Goal: Task Accomplishment & Management: Complete application form

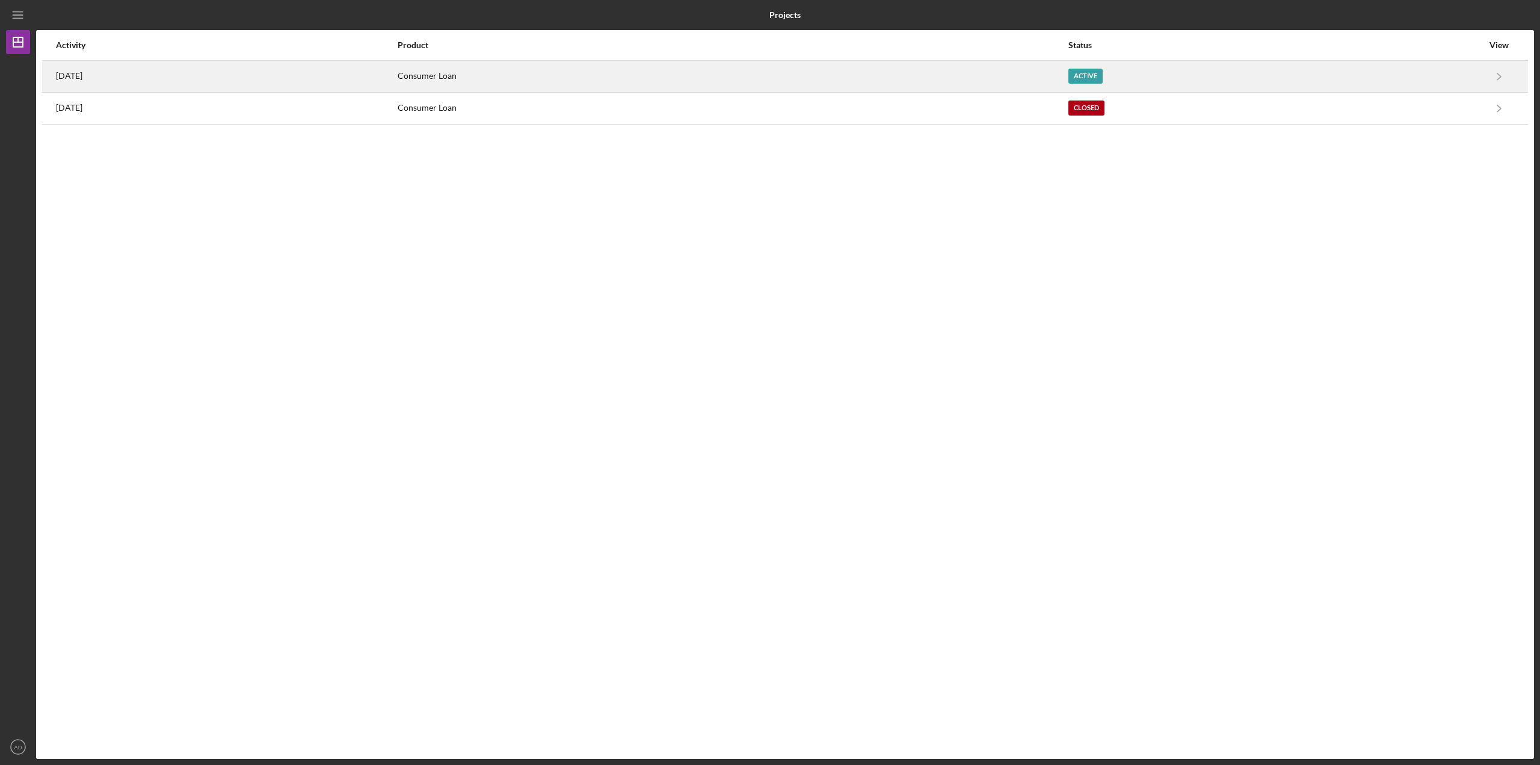
click at [232, 71] on div "1 day ago" at bounding box center [226, 76] width 341 height 30
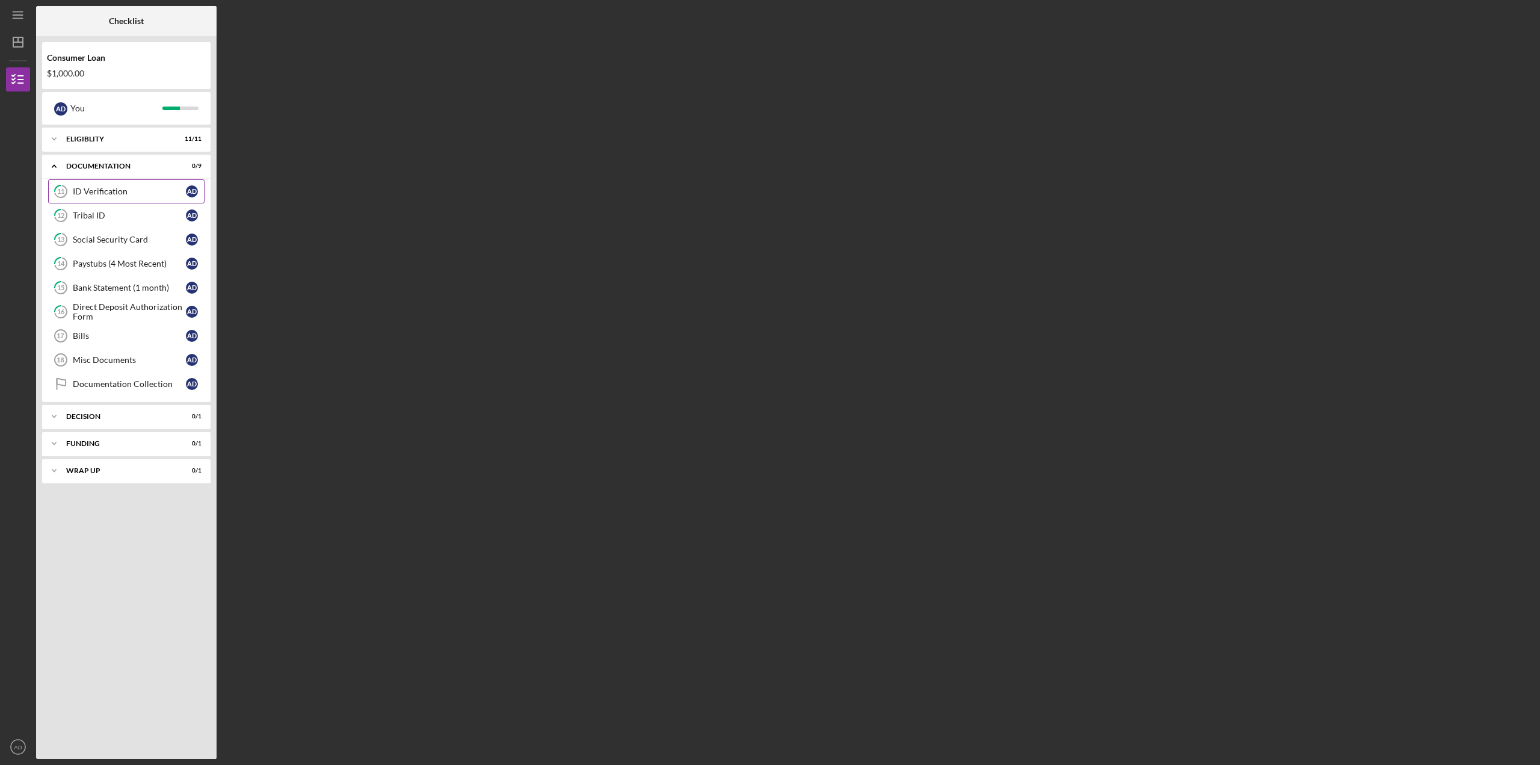
click at [105, 183] on link "11 ID Verification A D" at bounding box center [126, 191] width 156 height 24
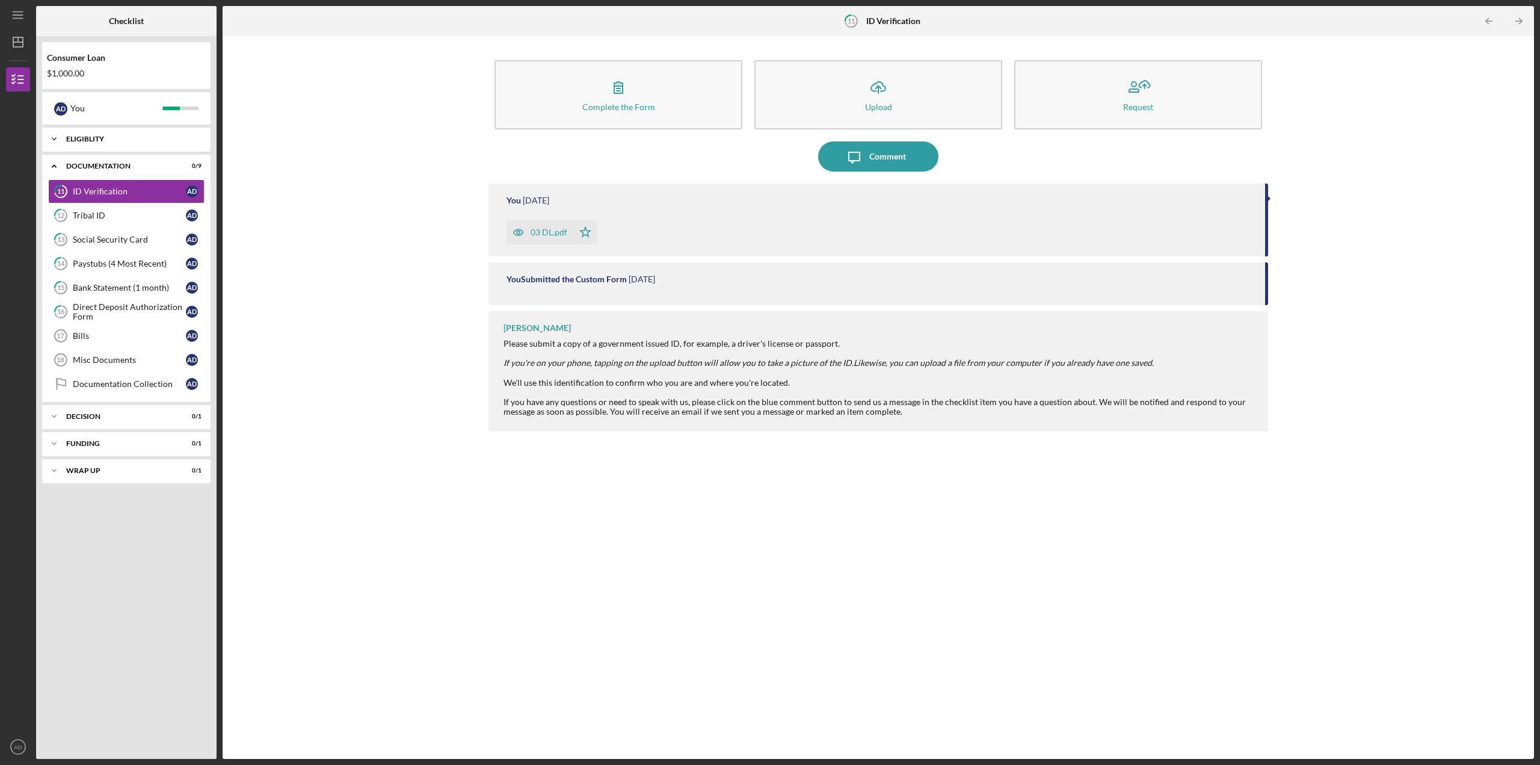
click at [51, 137] on icon "Icon/Expander" at bounding box center [54, 139] width 24 height 24
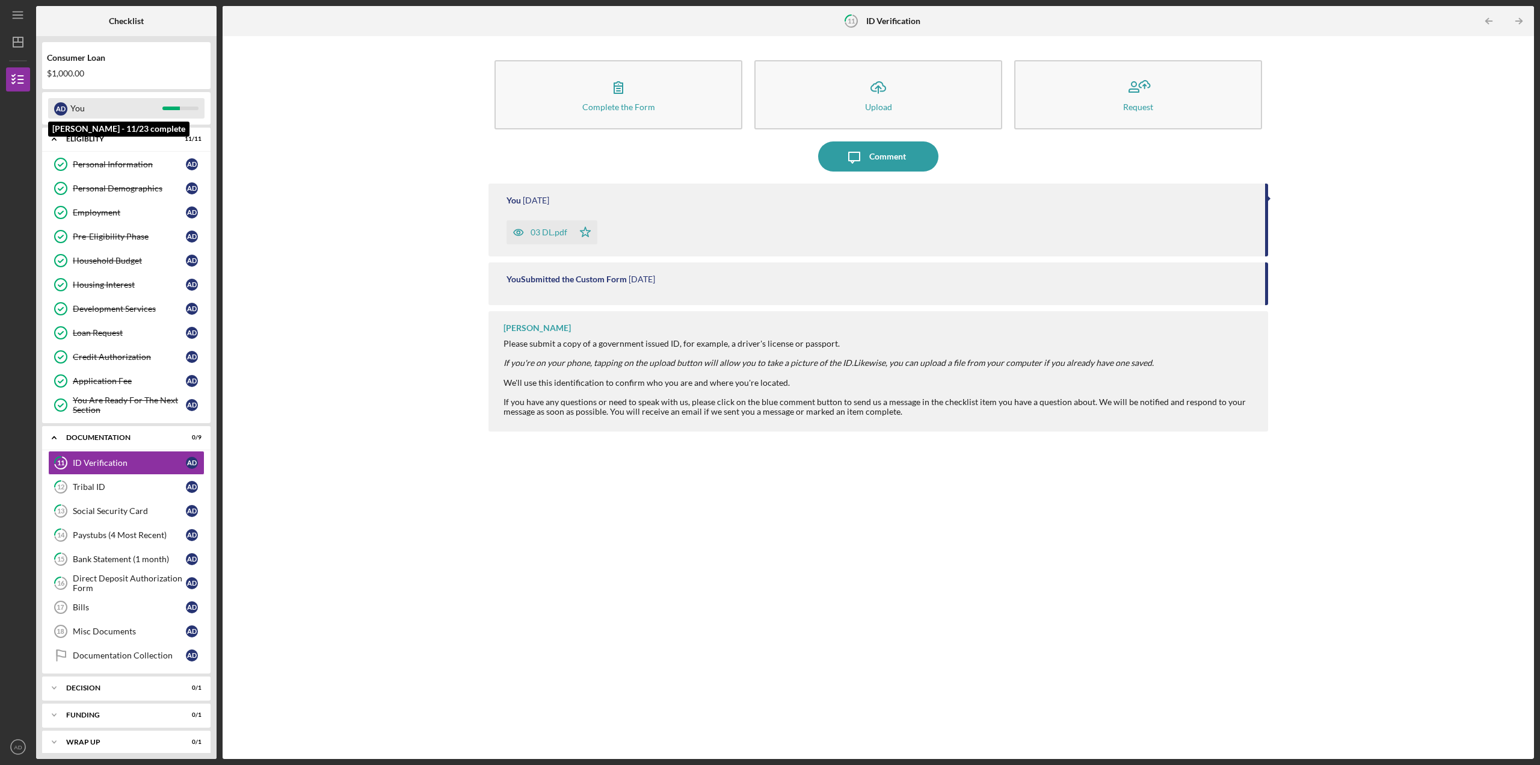
click at [122, 106] on div "You" at bounding box center [116, 108] width 92 height 20
click at [48, 135] on icon "Icon/Expander" at bounding box center [54, 139] width 24 height 24
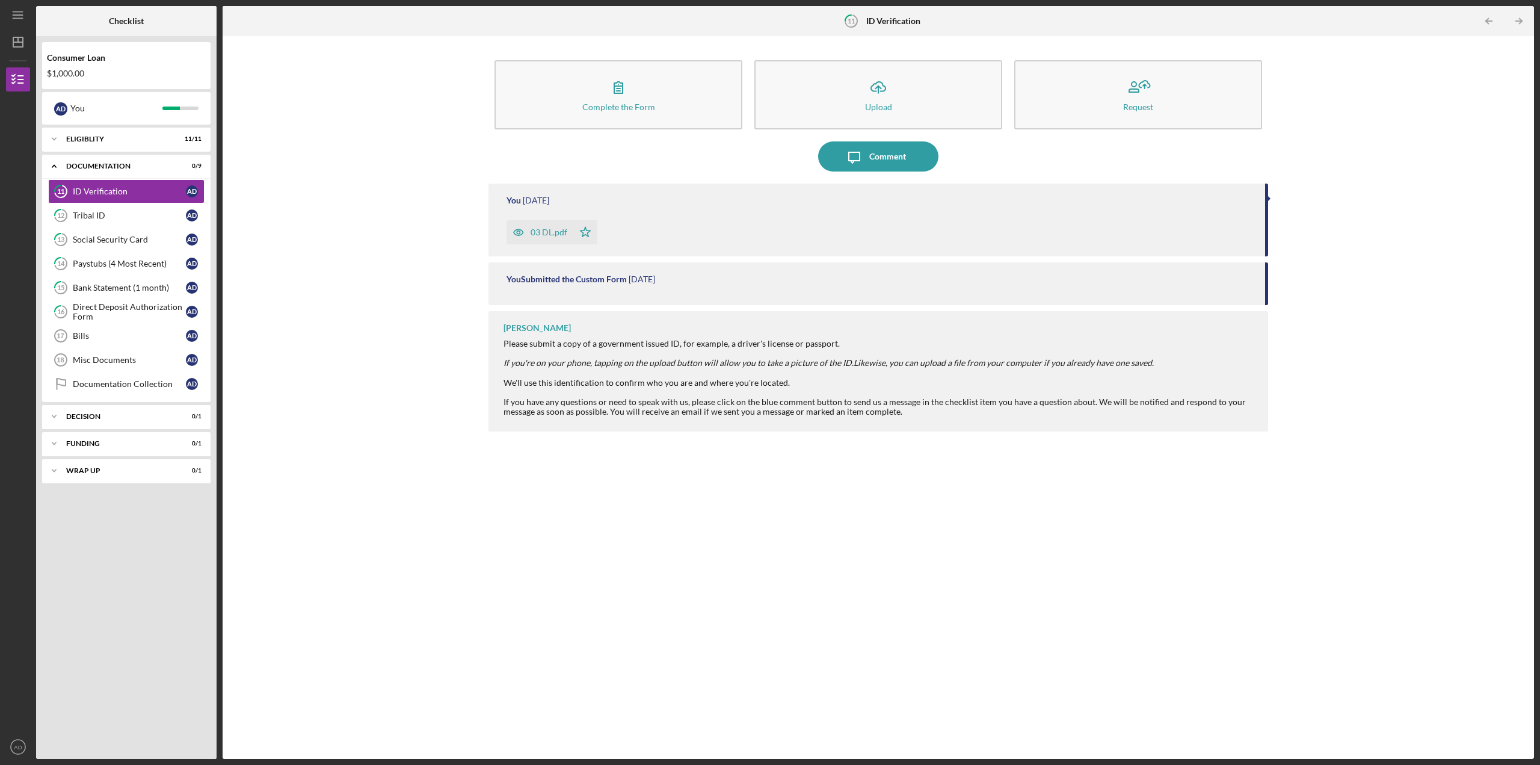
click at [541, 238] on div "03 DL.pdf" at bounding box center [540, 232] width 67 height 24
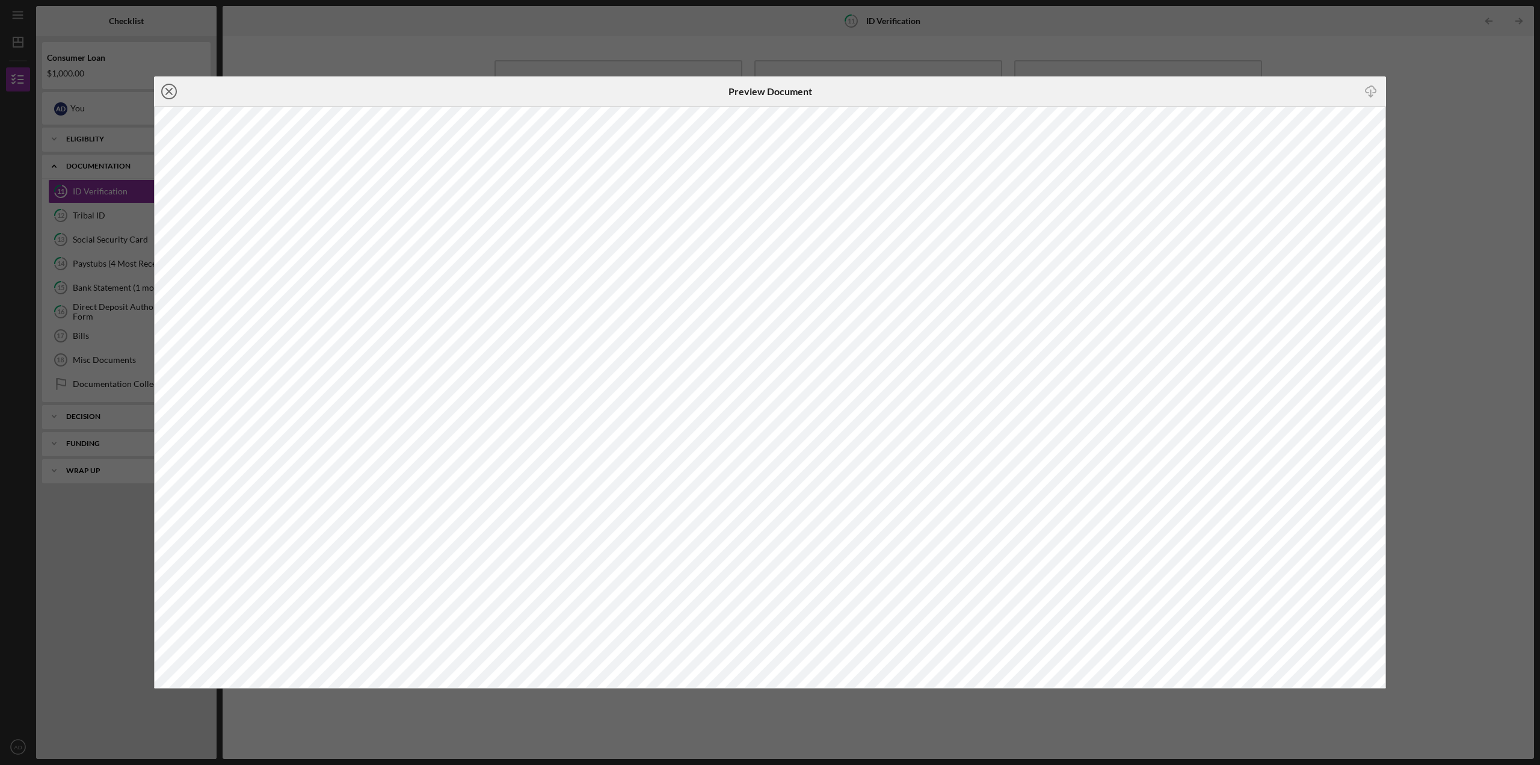
click at [163, 96] on circle at bounding box center [169, 91] width 14 height 14
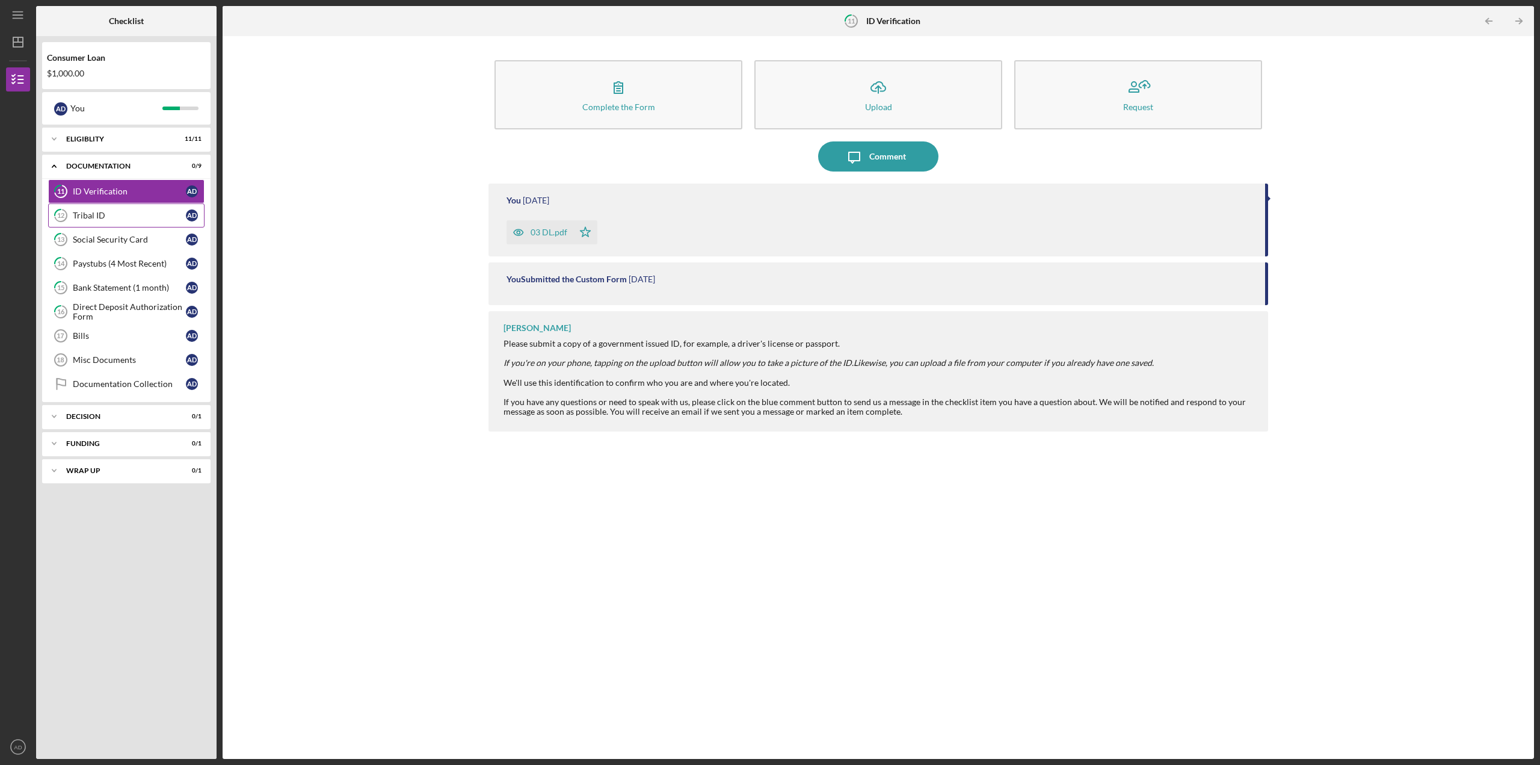
click at [97, 210] on link "12 Tribal ID A D" at bounding box center [126, 215] width 156 height 24
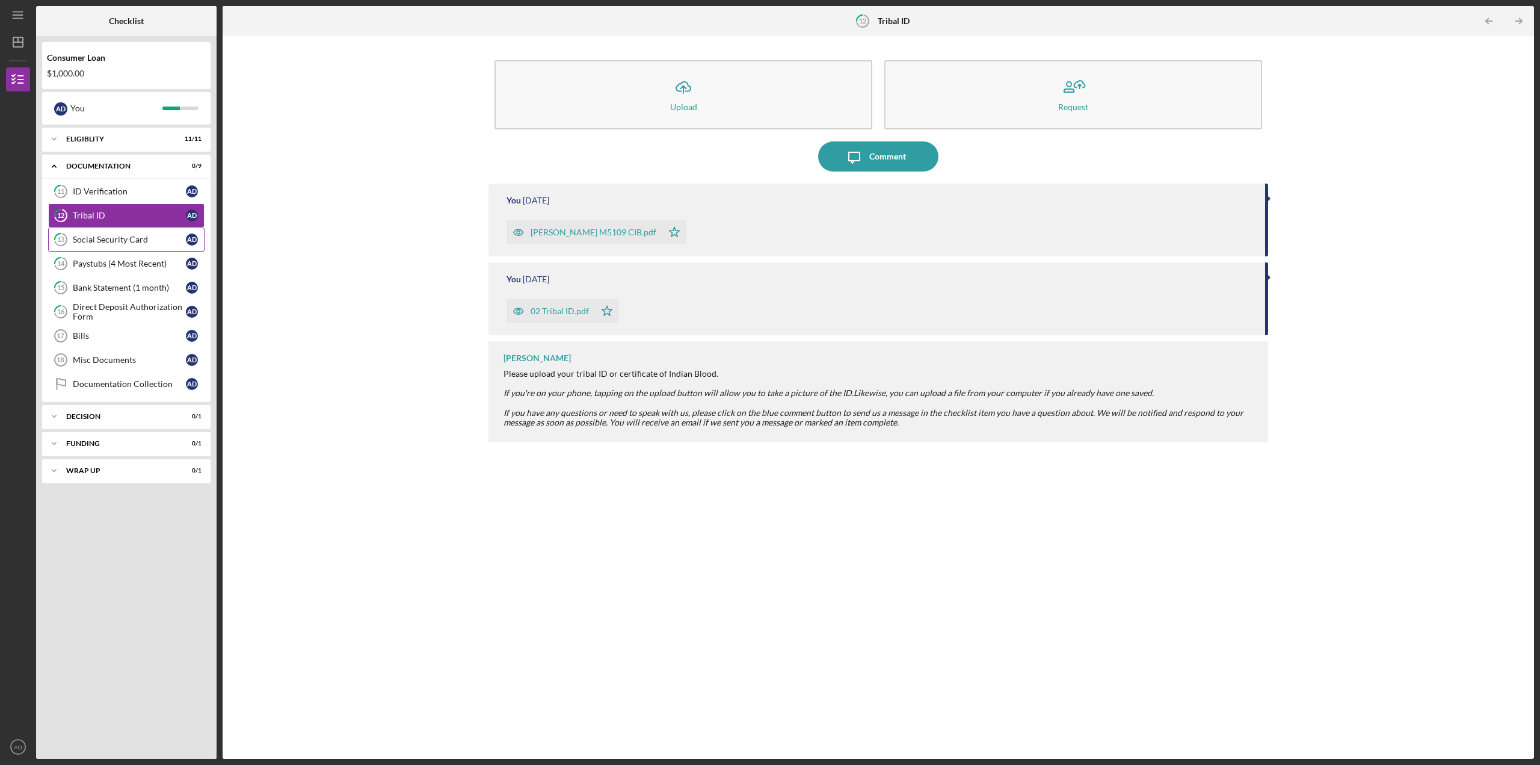
click at [126, 239] on div "Social Security Card" at bounding box center [129, 240] width 113 height 10
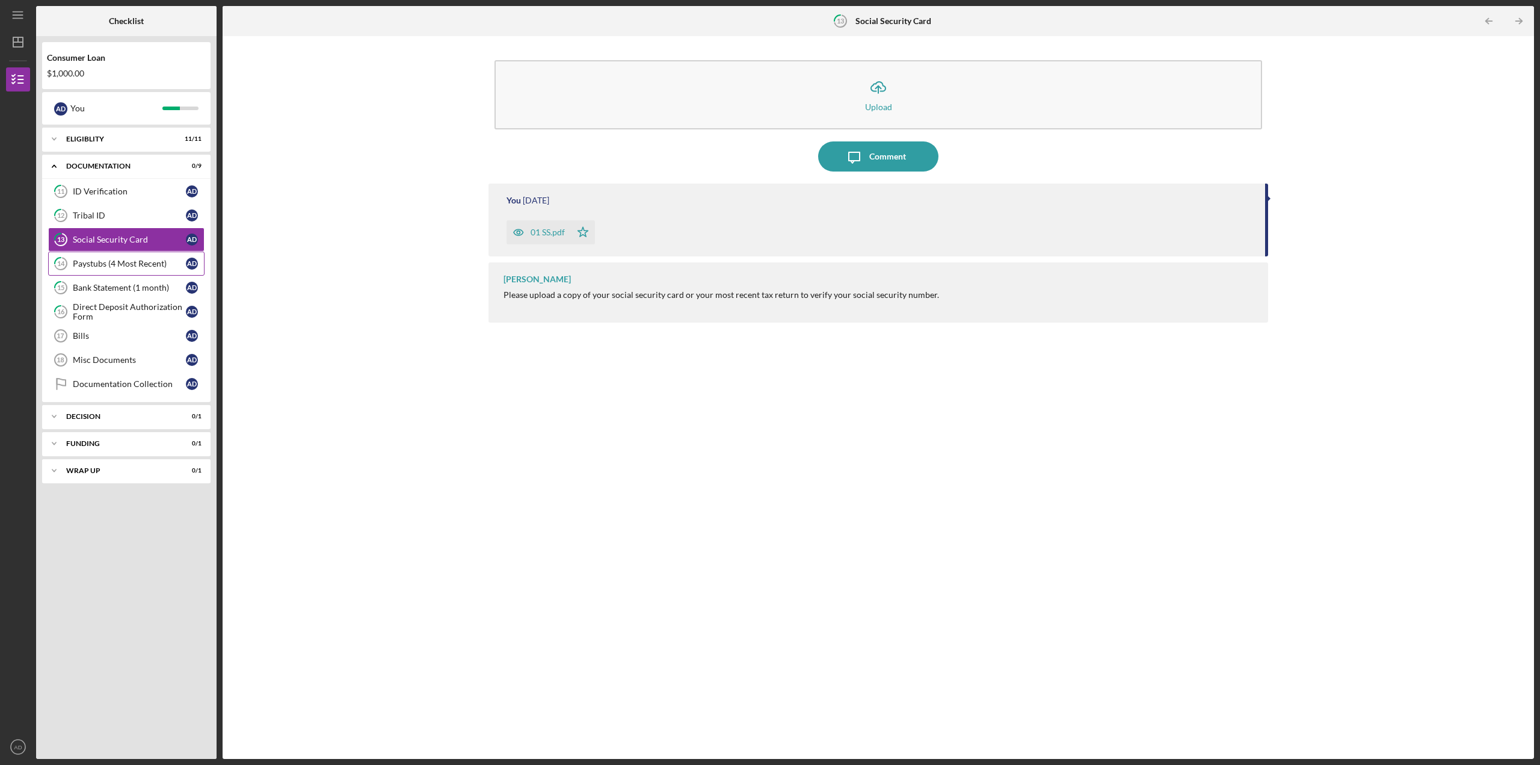
click at [102, 257] on link "14 Paystubs (4 Most Recent) A D" at bounding box center [126, 263] width 156 height 24
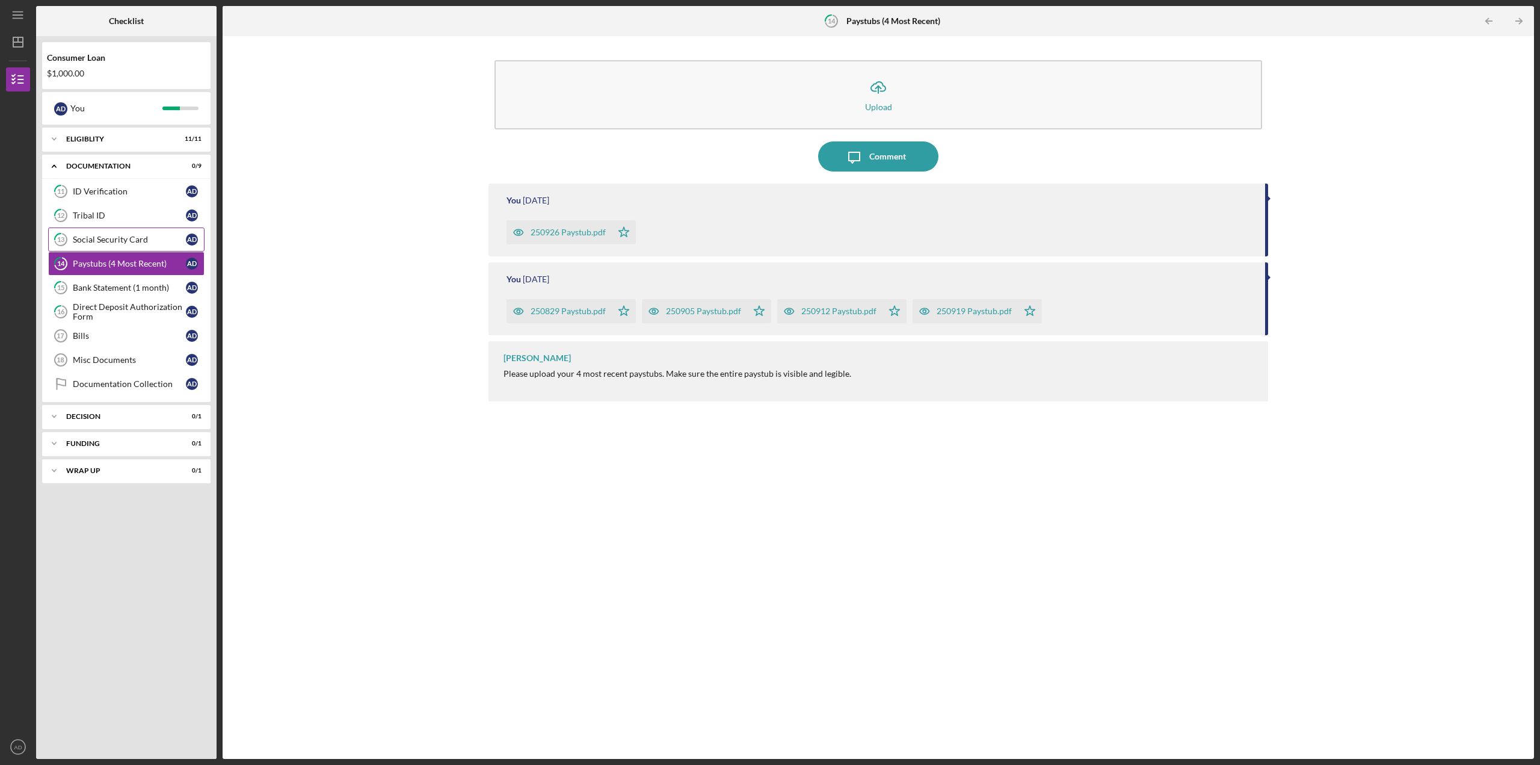
click at [111, 244] on div "Social Security Card" at bounding box center [129, 240] width 113 height 10
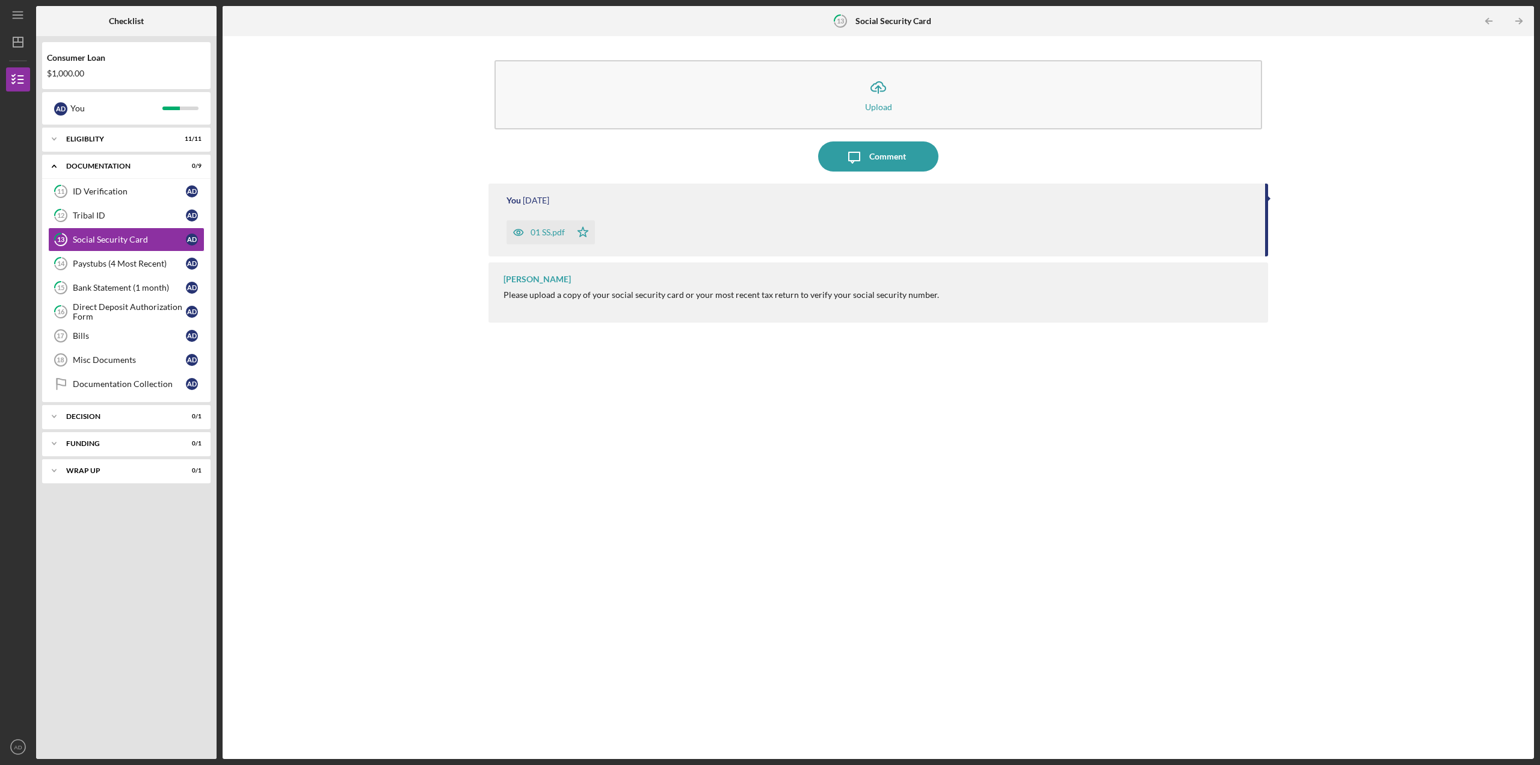
click at [540, 231] on div "01 SS.pdf" at bounding box center [548, 232] width 34 height 10
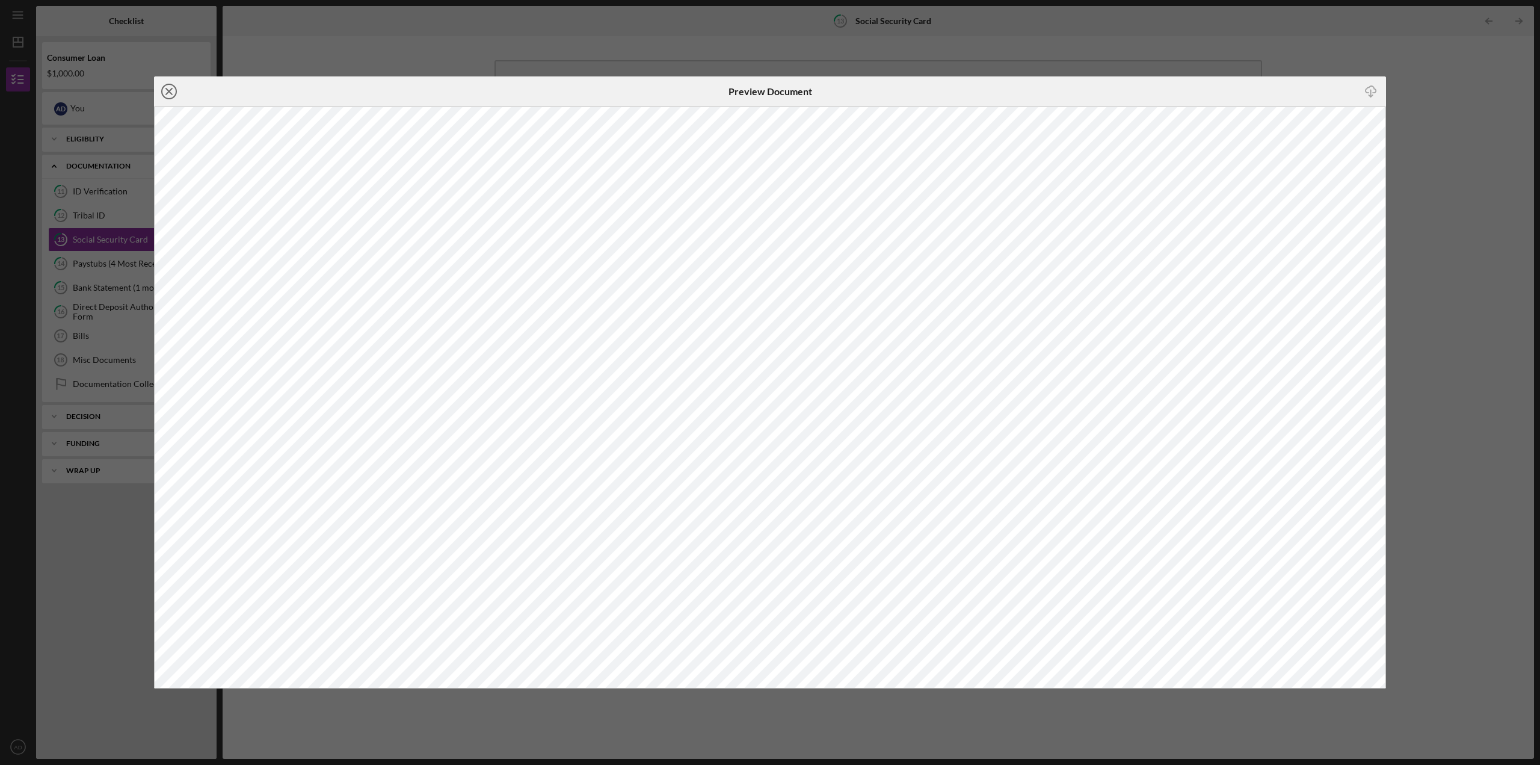
click at [177, 93] on icon "Icon/Close" at bounding box center [169, 91] width 30 height 30
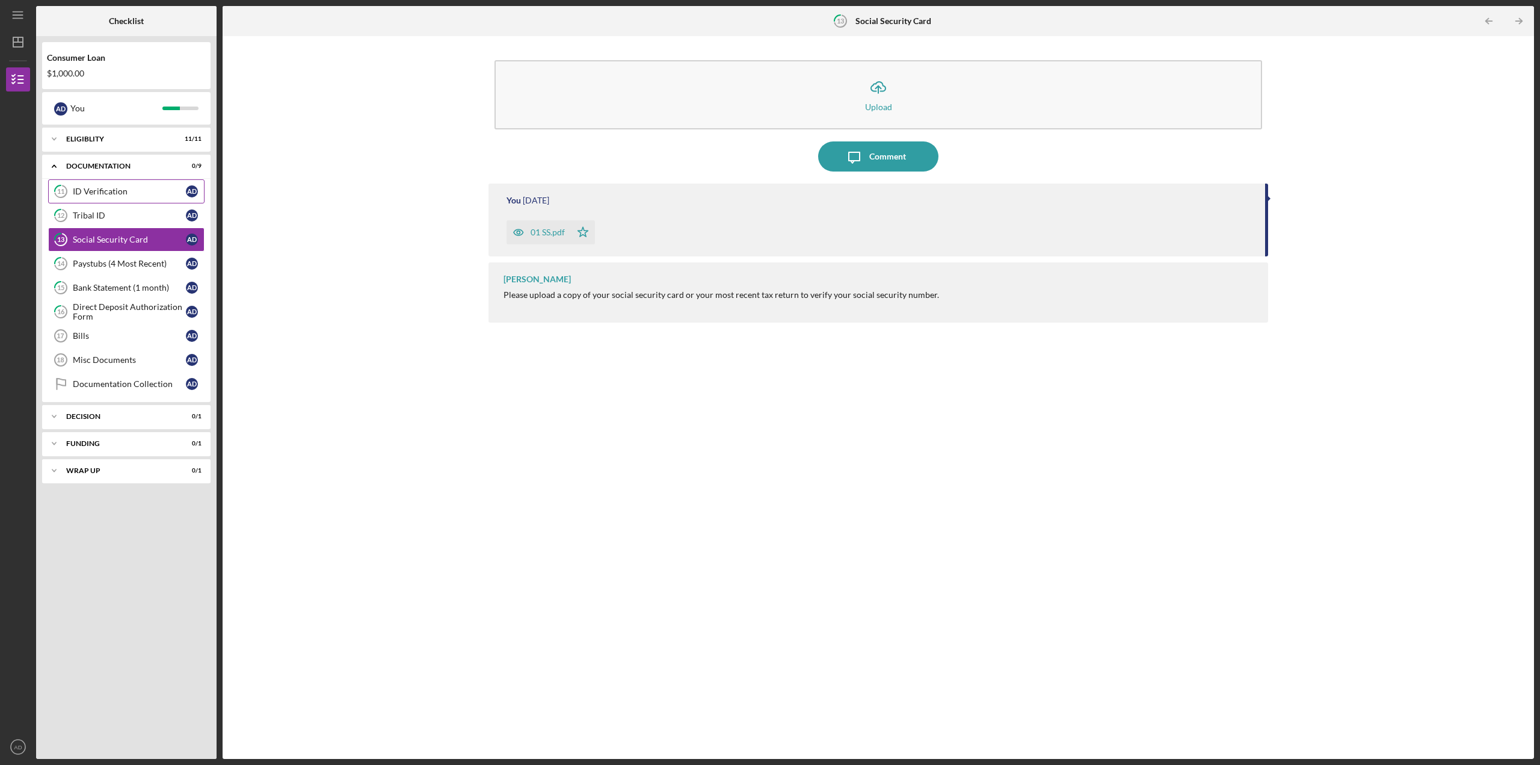
click at [88, 196] on div "ID Verification" at bounding box center [129, 192] width 113 height 10
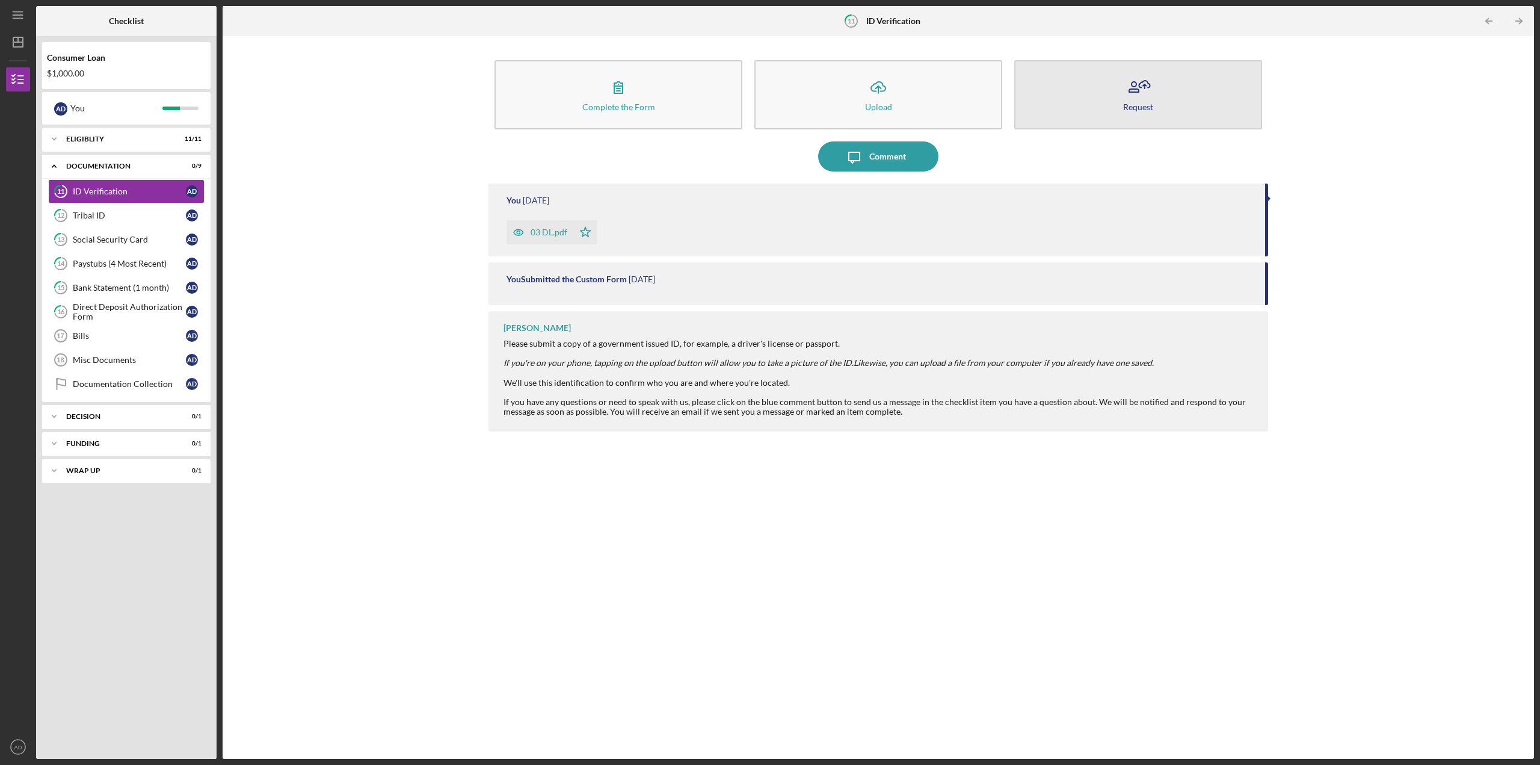
click at [1148, 99] on icon "button" at bounding box center [1138, 87] width 30 height 30
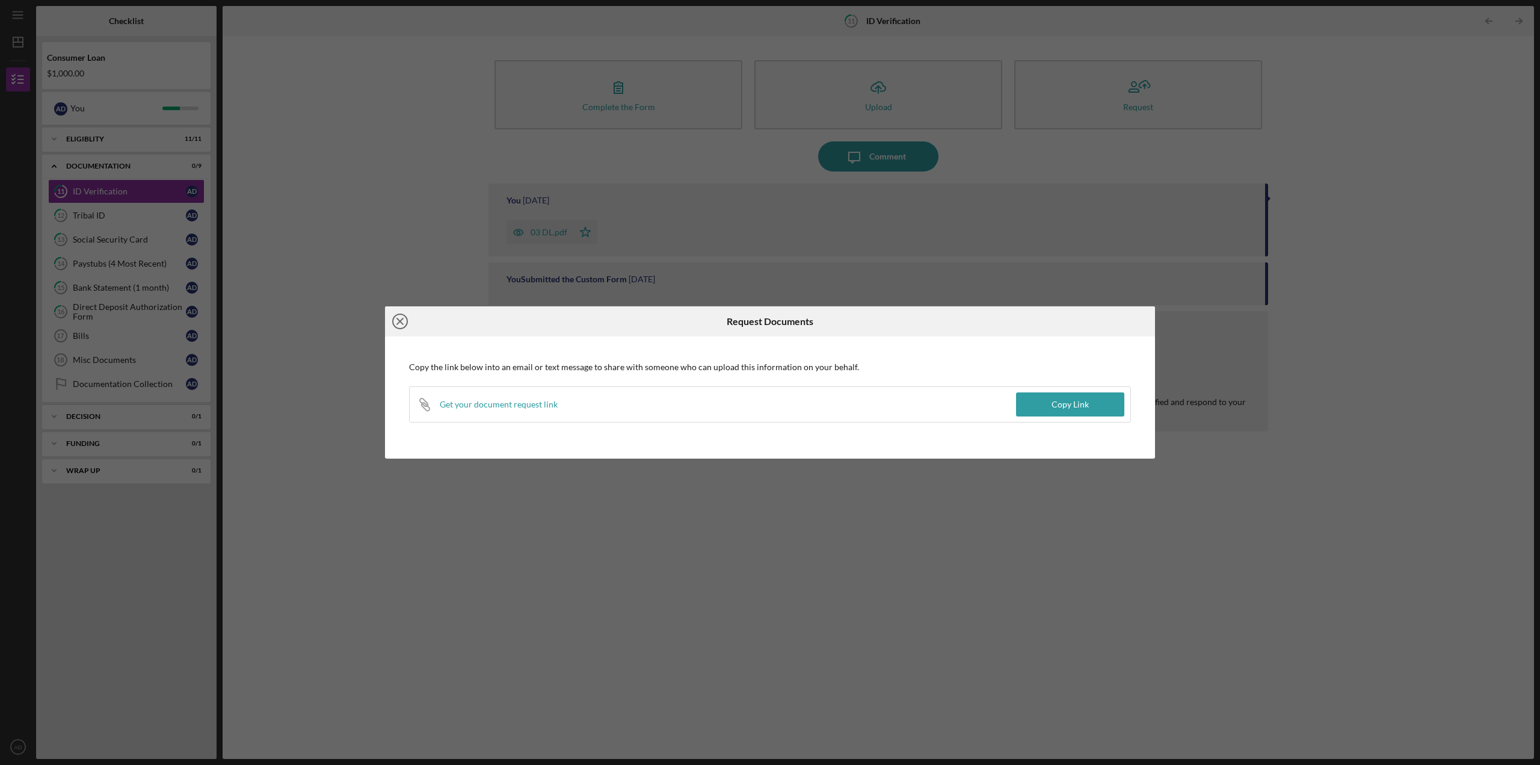
click at [401, 320] on line at bounding box center [400, 321] width 6 height 6
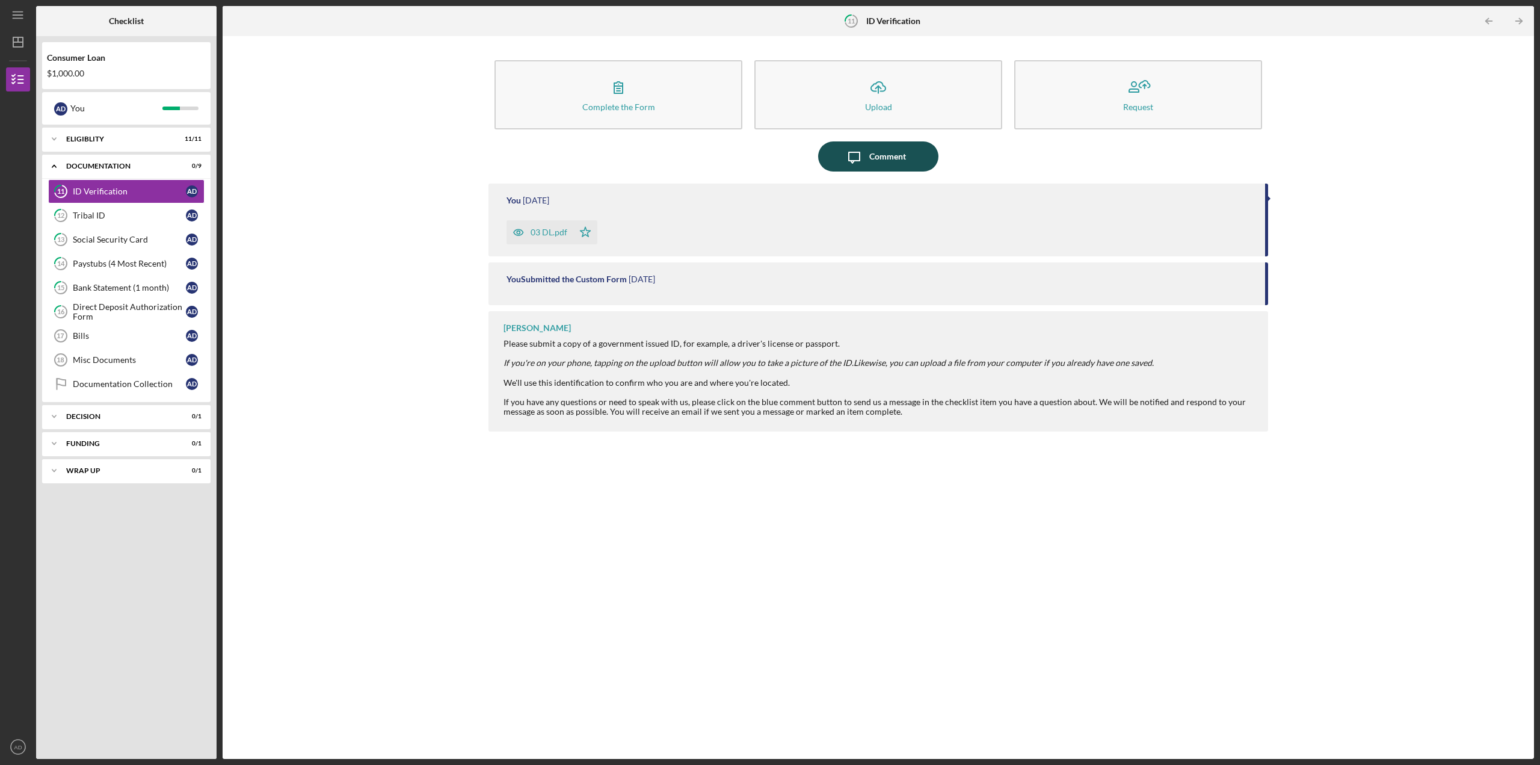
click at [893, 156] on div "Comment" at bounding box center [887, 156] width 37 height 30
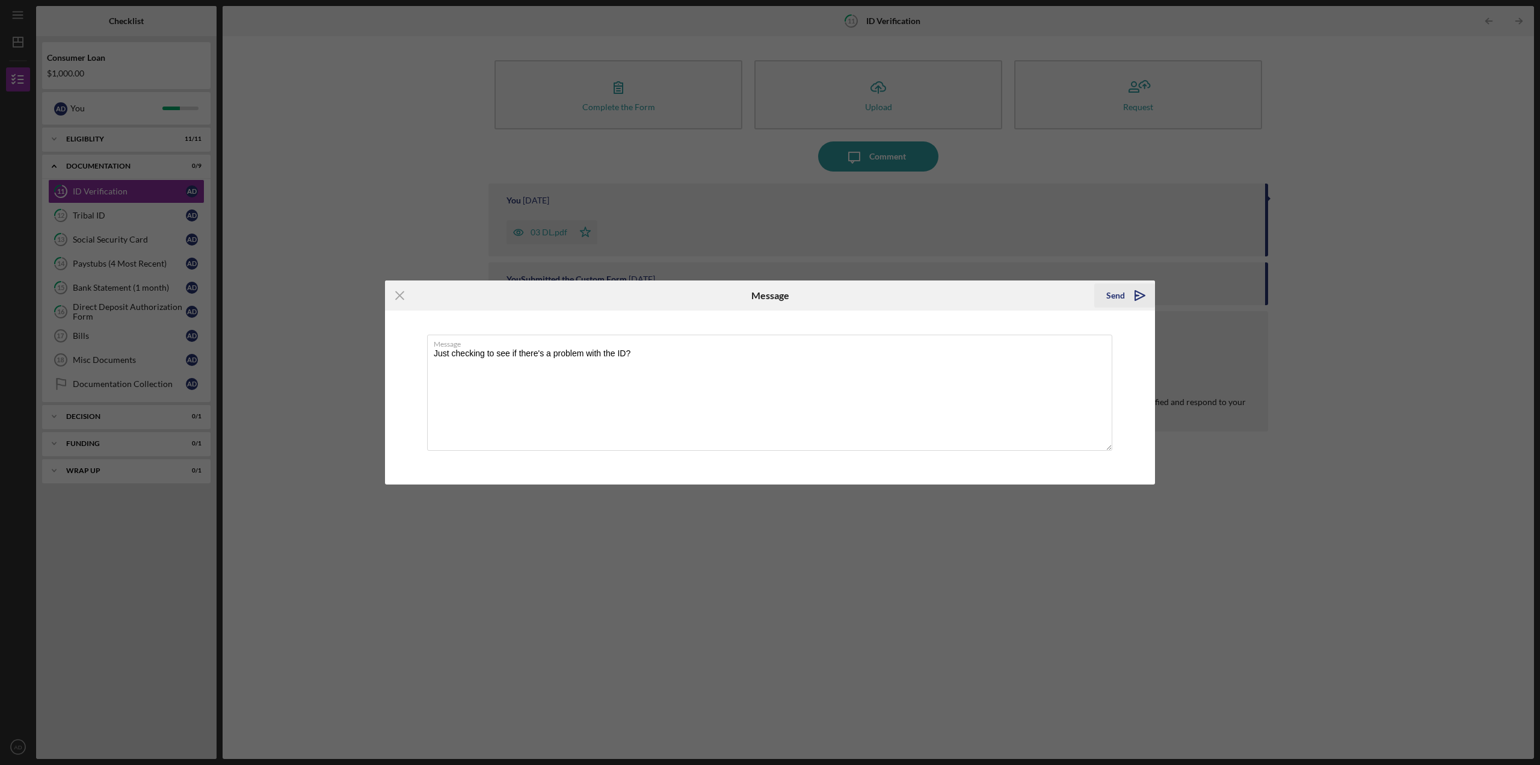
type textarea "Just checking to see if there's a problem with the ID?"
click at [1132, 293] on icon "Icon/icon-invite-send" at bounding box center [1140, 295] width 30 height 30
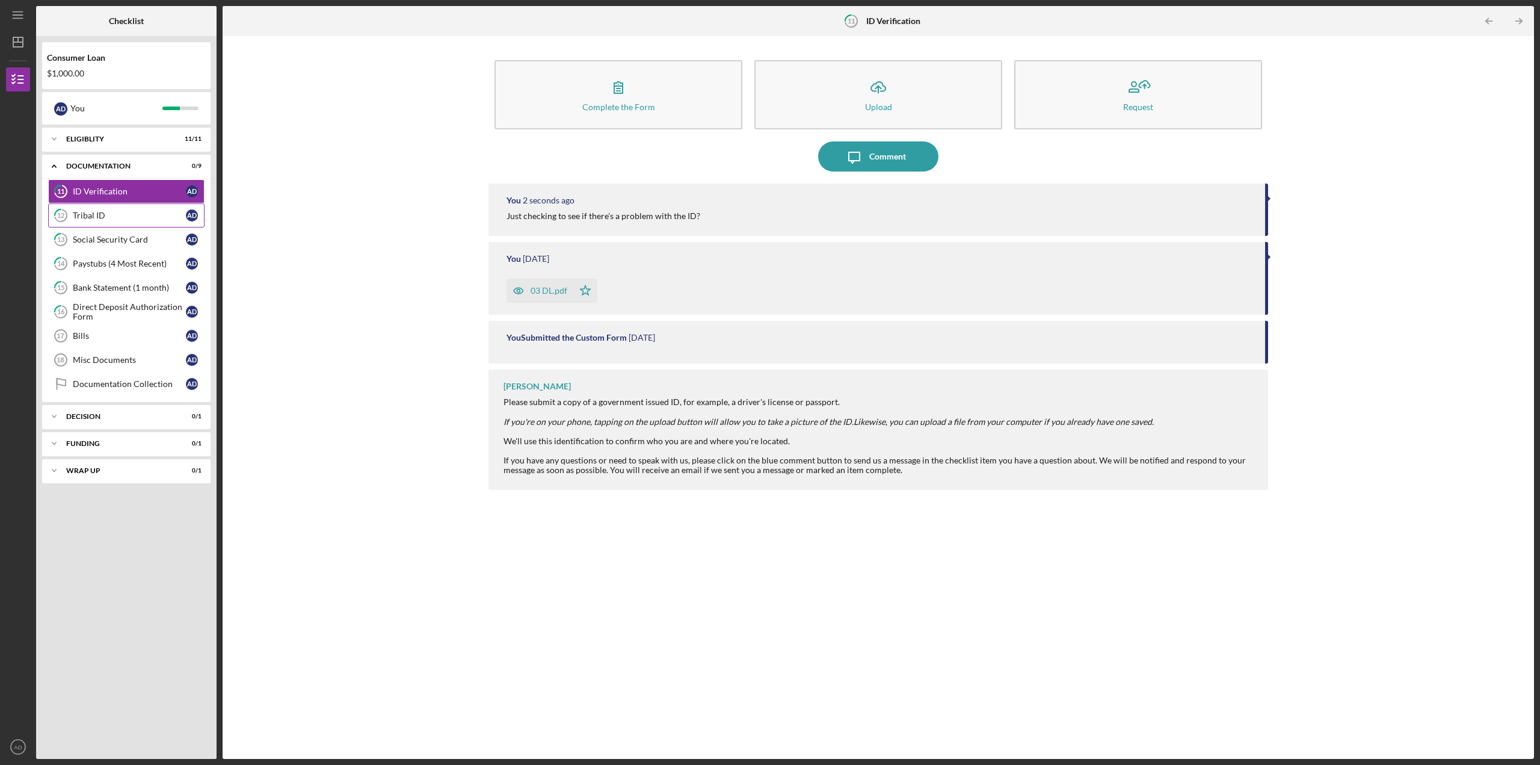
click at [125, 214] on div "Tribal ID" at bounding box center [129, 216] width 113 height 10
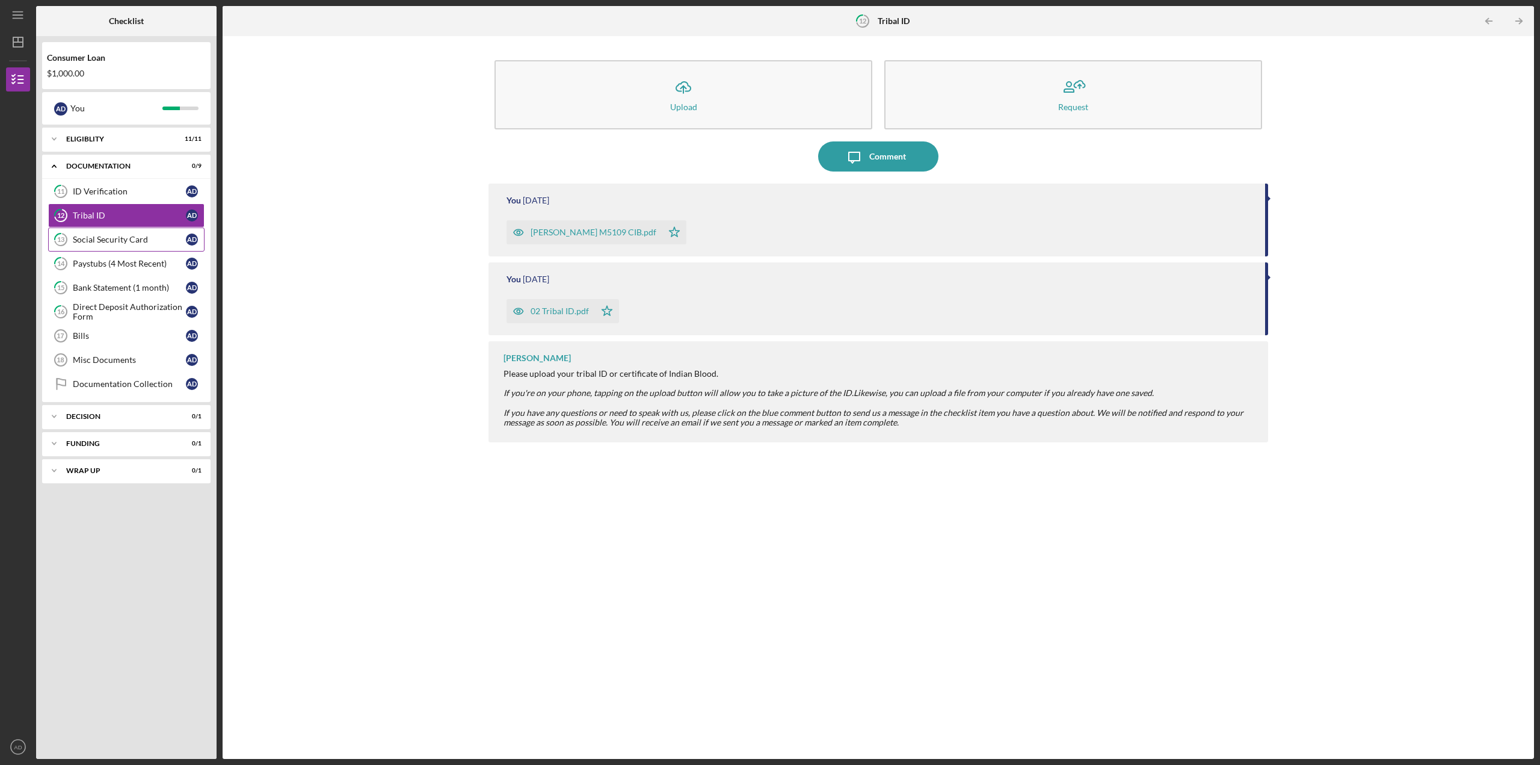
click at [112, 242] on div "Social Security Card" at bounding box center [129, 240] width 113 height 10
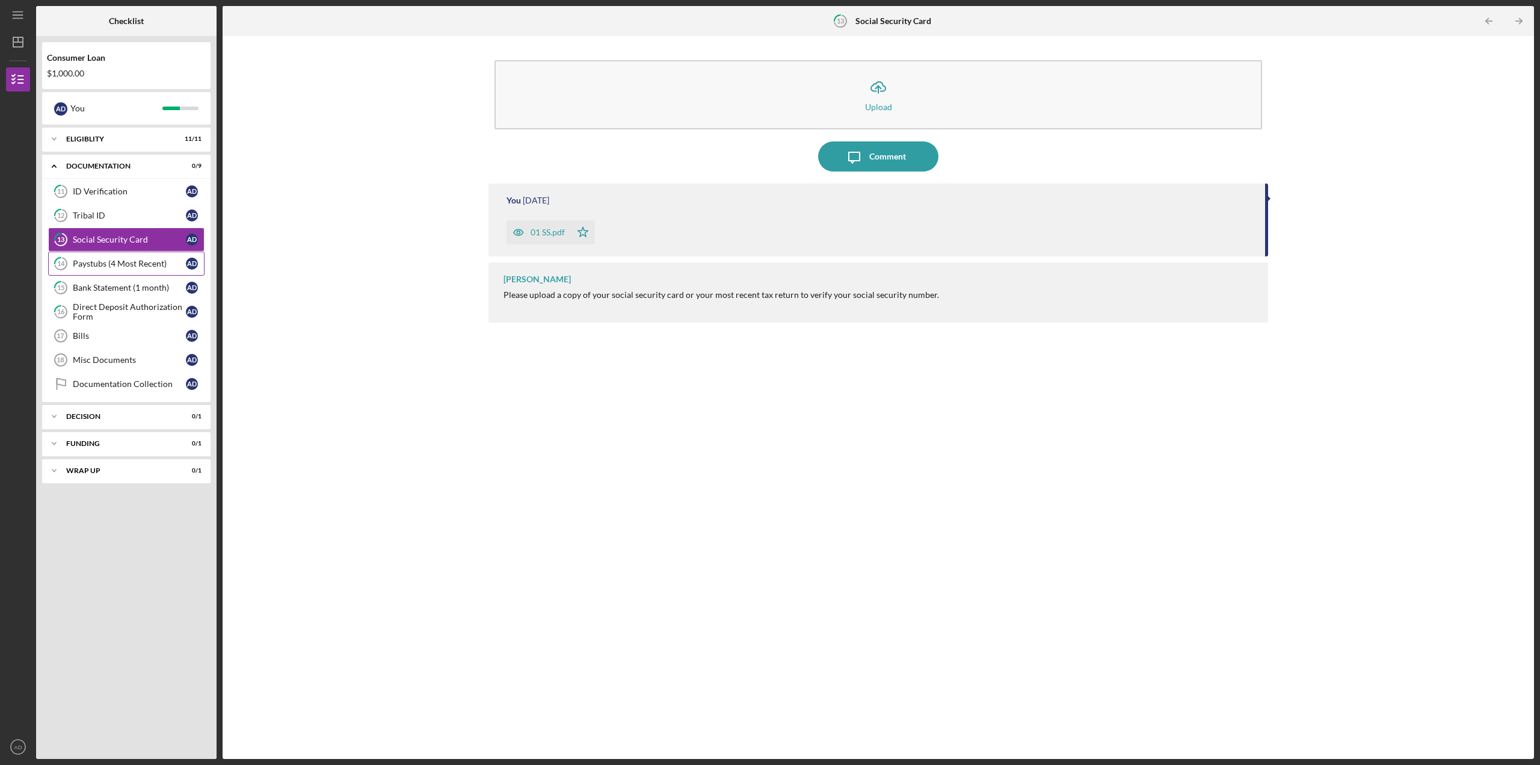
click at [112, 262] on div "Paystubs (4 Most Recent)" at bounding box center [129, 264] width 113 height 10
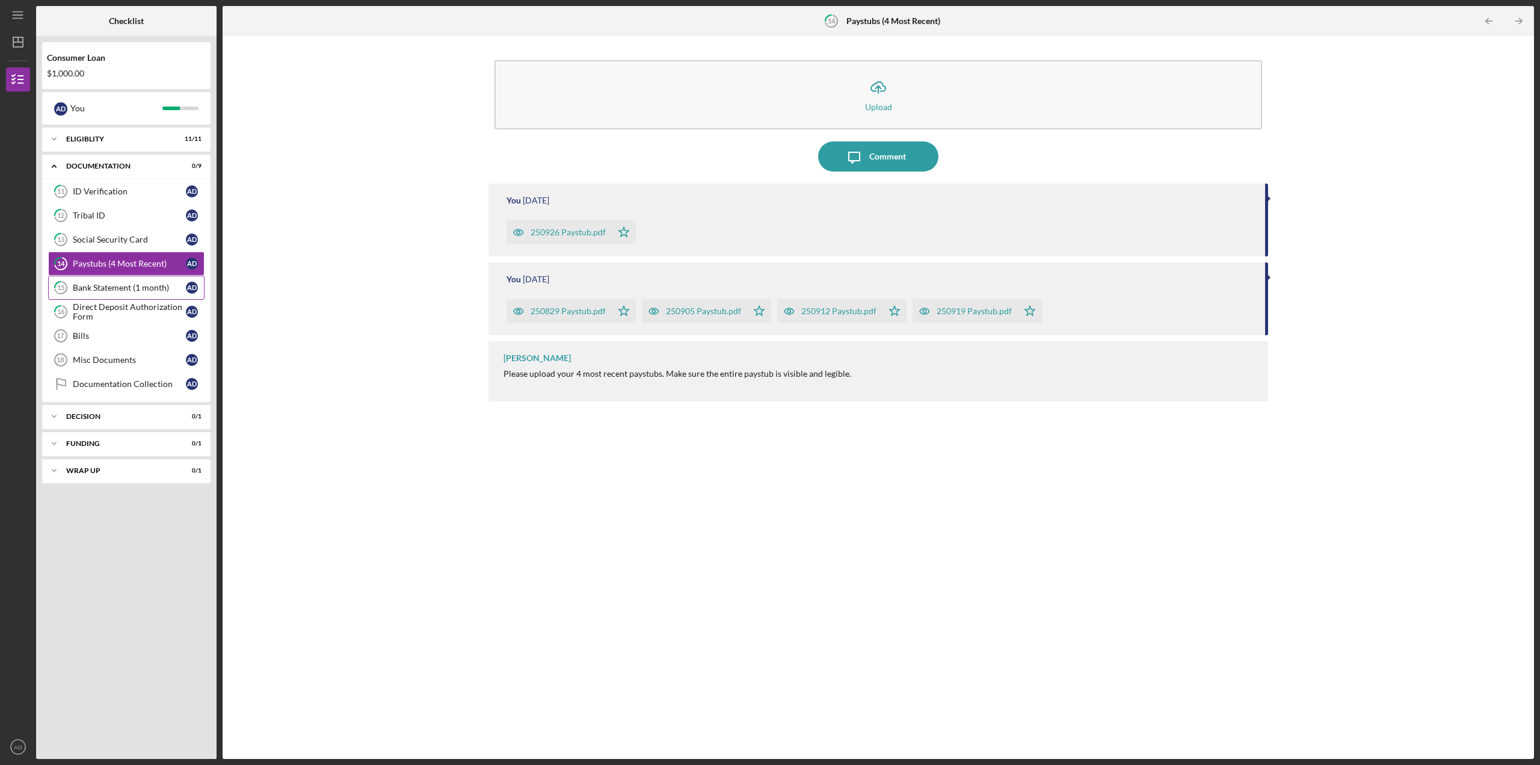
click at [113, 286] on div "Bank Statement (1 month)" at bounding box center [129, 288] width 113 height 10
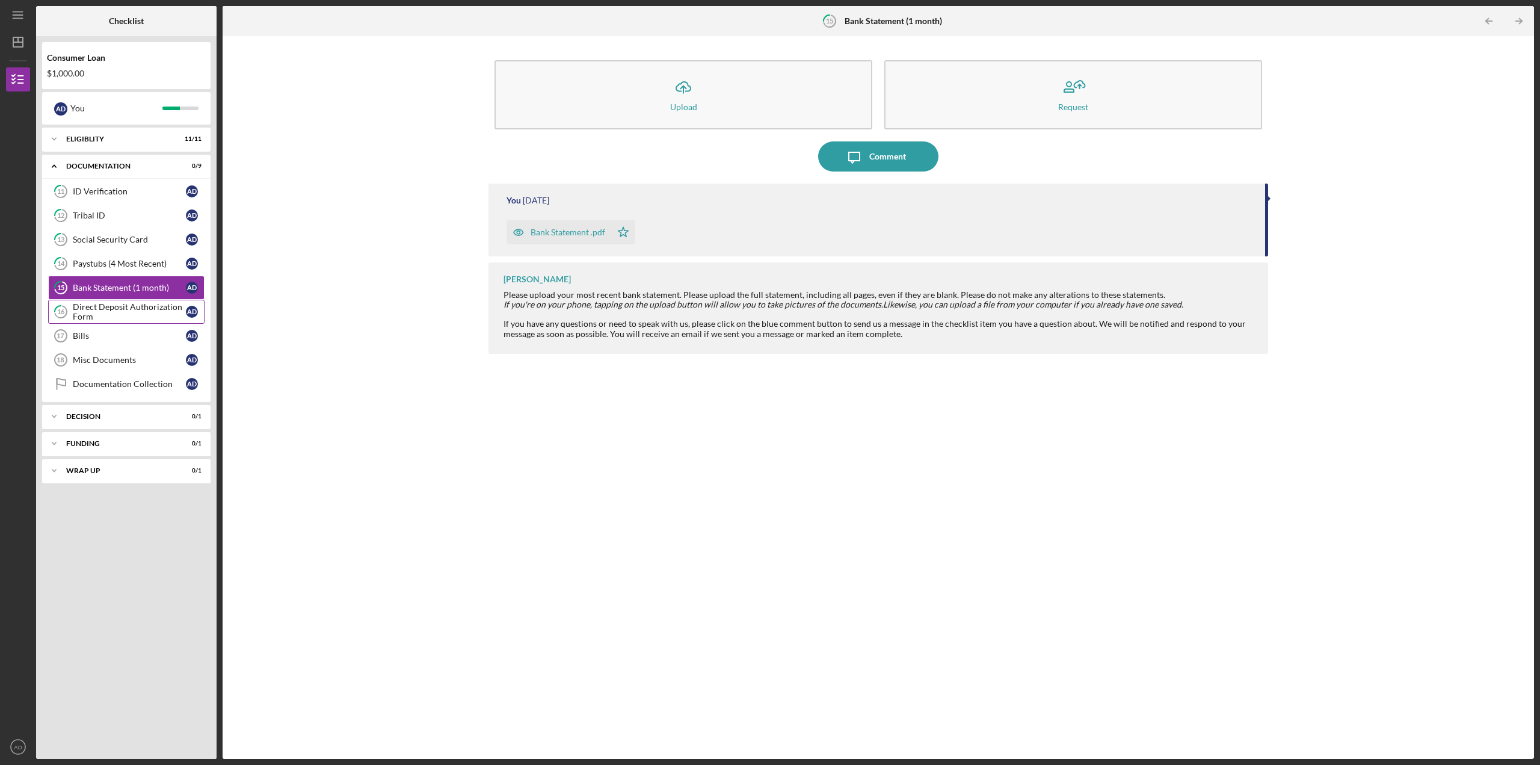
click at [122, 306] on div "Direct Deposit Authorization Form" at bounding box center [129, 311] width 113 height 19
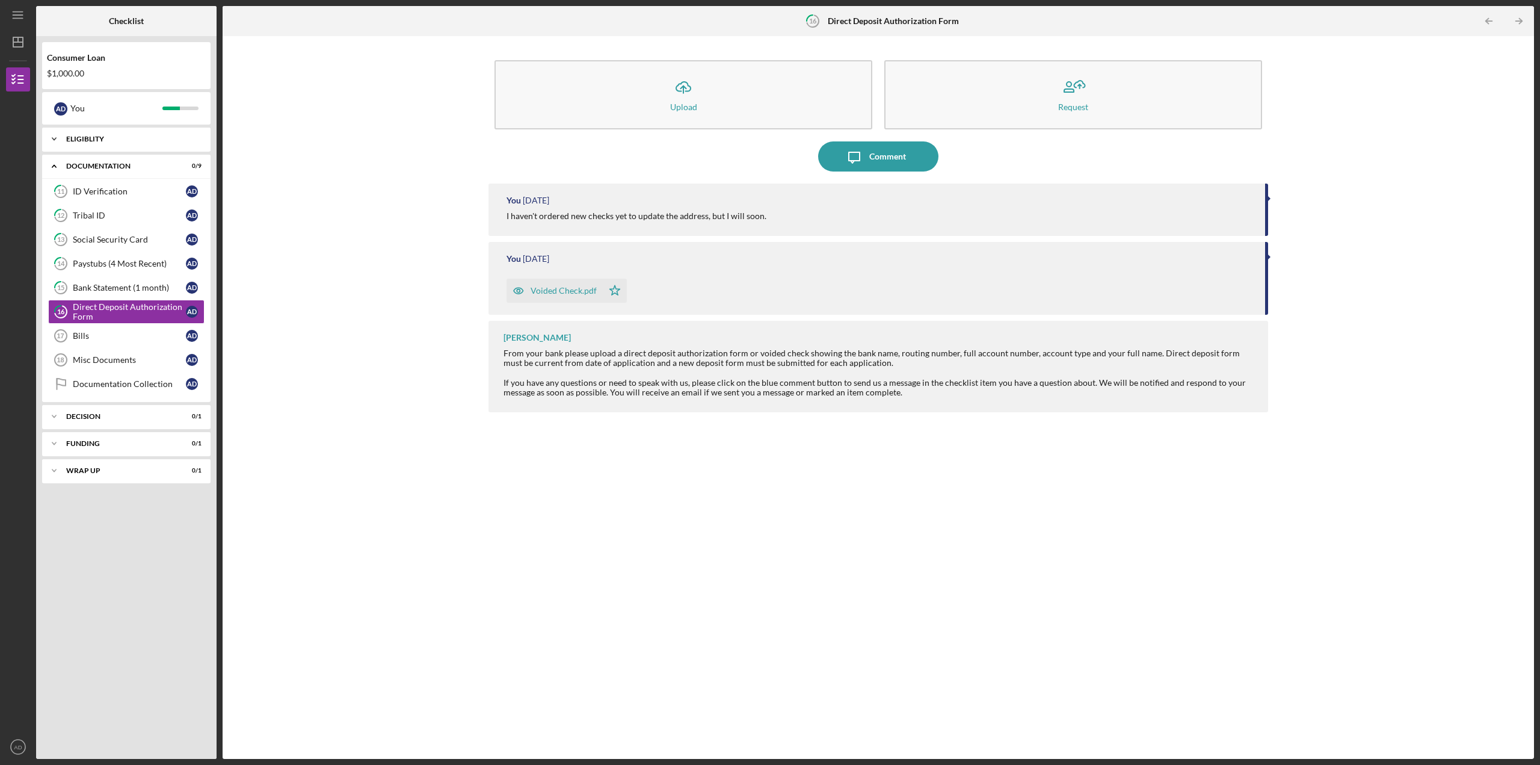
click at [120, 131] on div "Icon/Expander Eligiblity 11 / 11" at bounding box center [126, 139] width 168 height 24
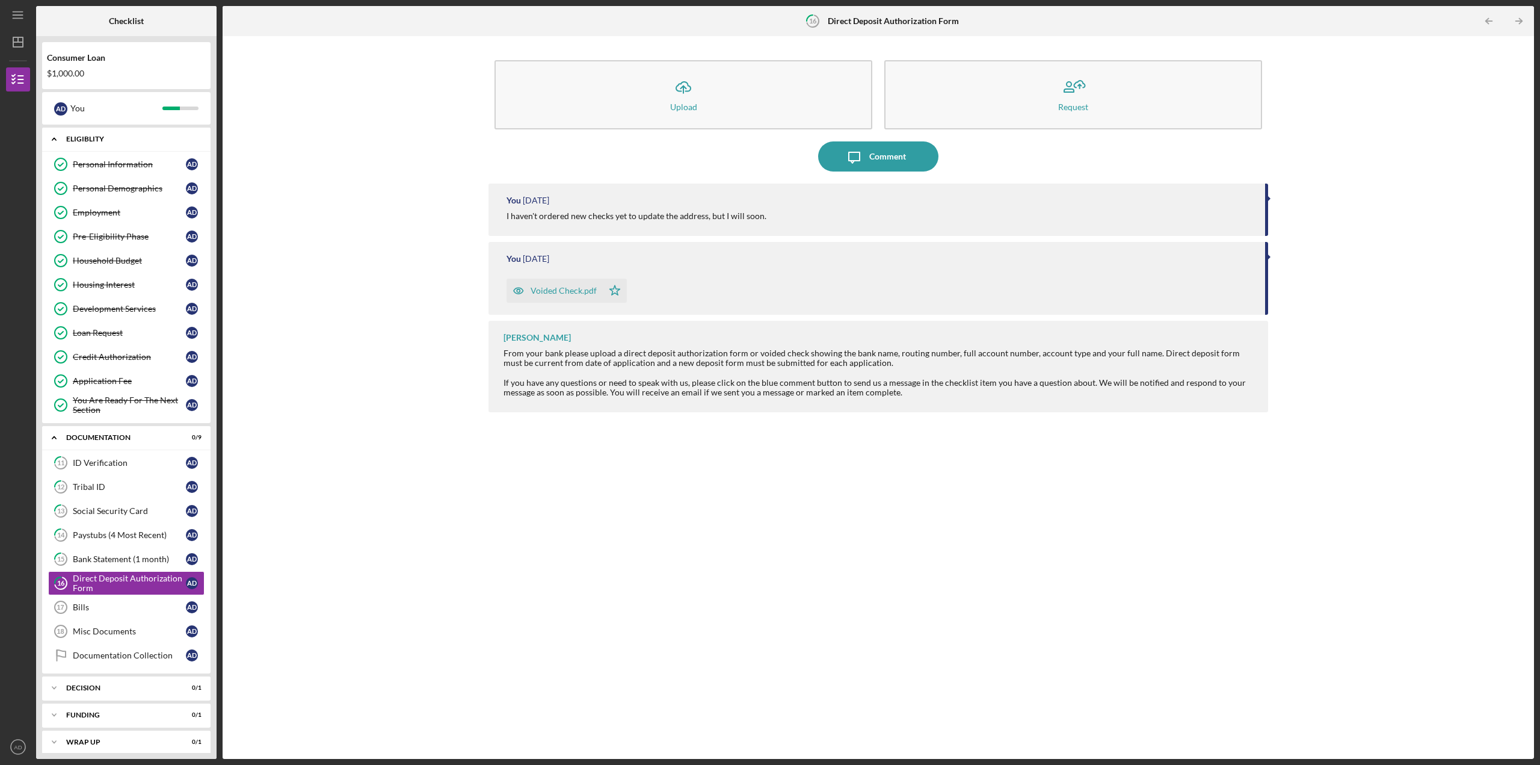
click at [51, 140] on icon "Icon/Expander" at bounding box center [54, 139] width 24 height 24
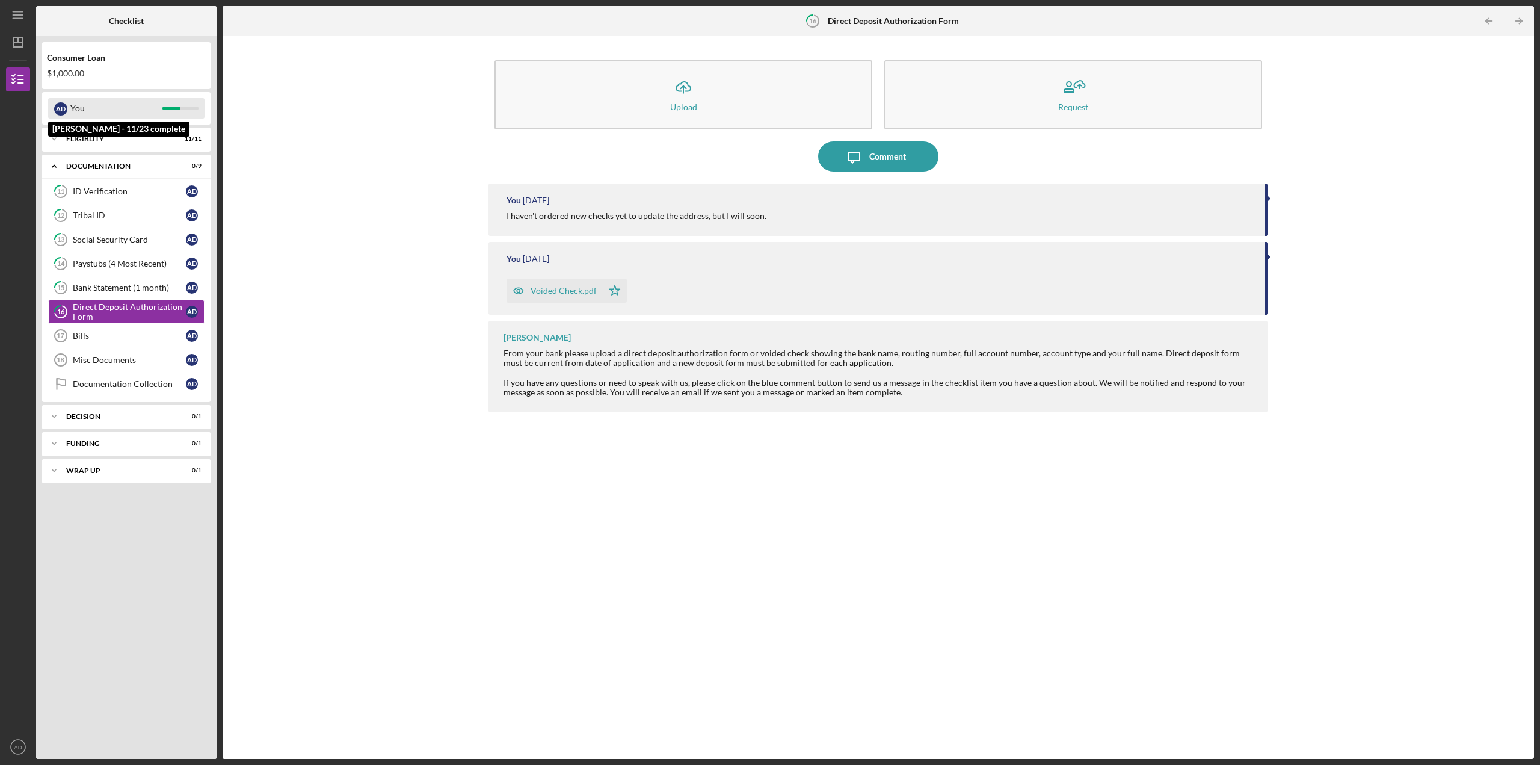
click at [96, 108] on div "You" at bounding box center [116, 108] width 92 height 20
click at [26, 45] on icon "Icon/Dashboard" at bounding box center [18, 42] width 30 height 30
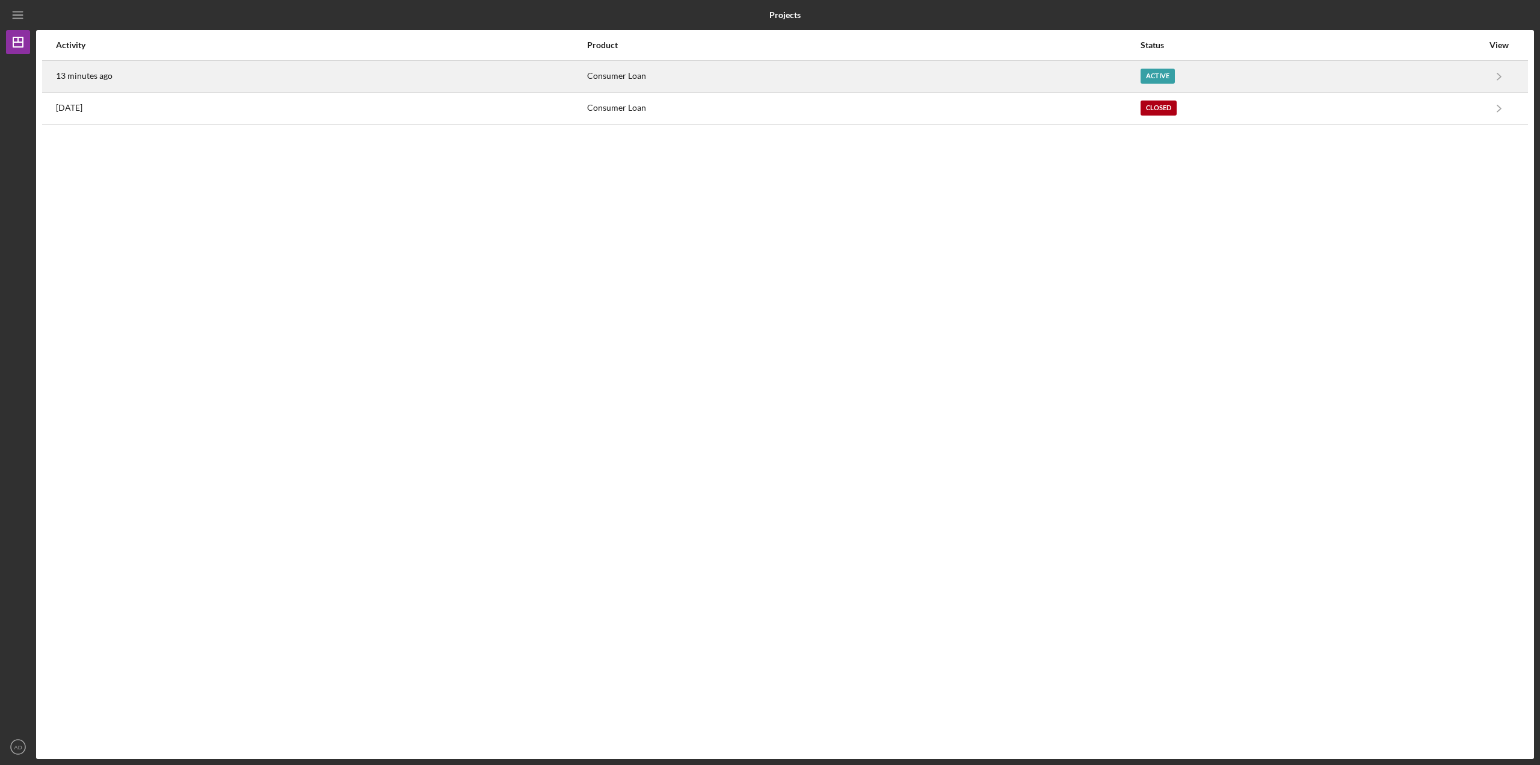
click at [209, 87] on div "13 minutes ago" at bounding box center [321, 76] width 530 height 30
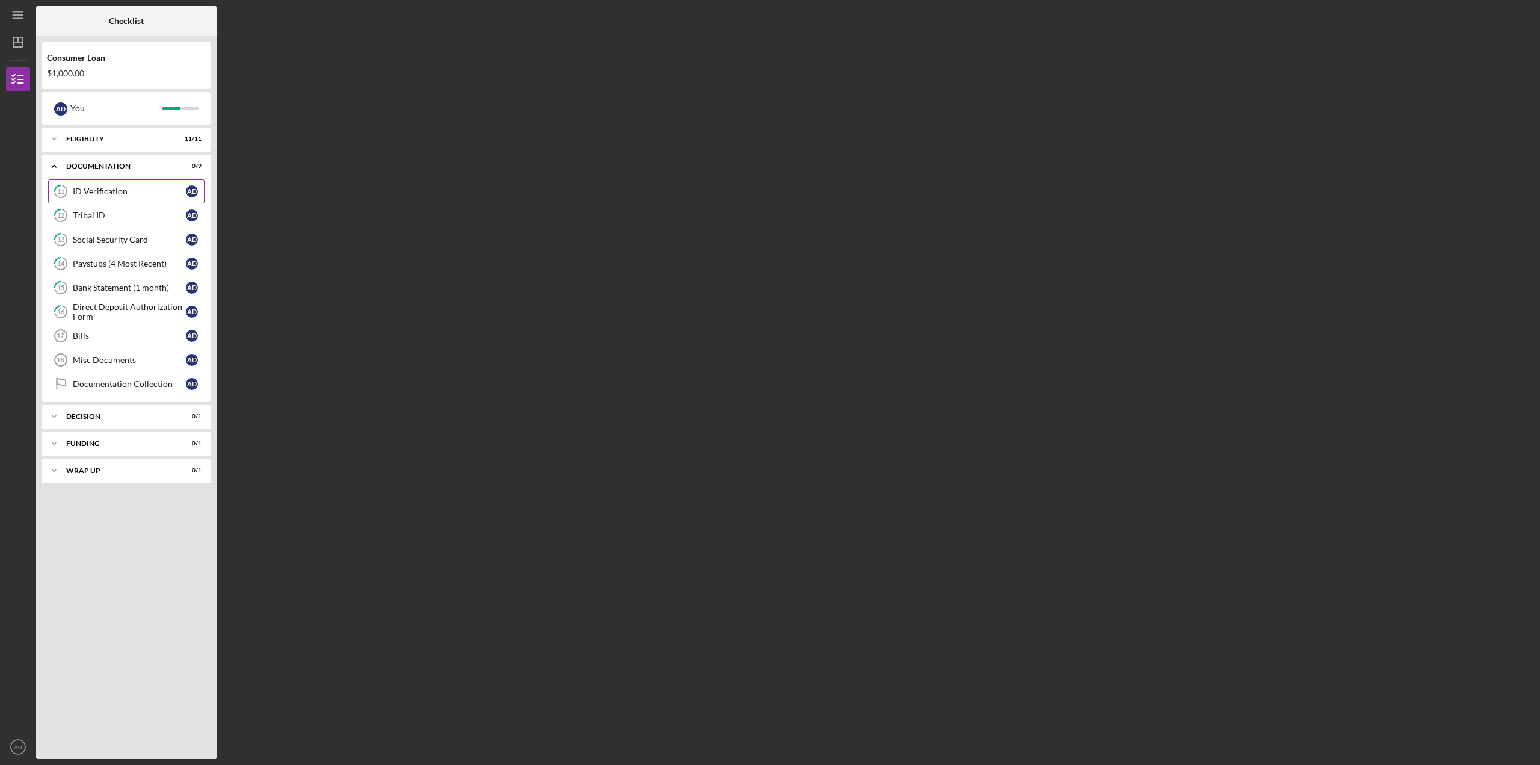
click at [128, 191] on div "ID Verification" at bounding box center [129, 192] width 113 height 10
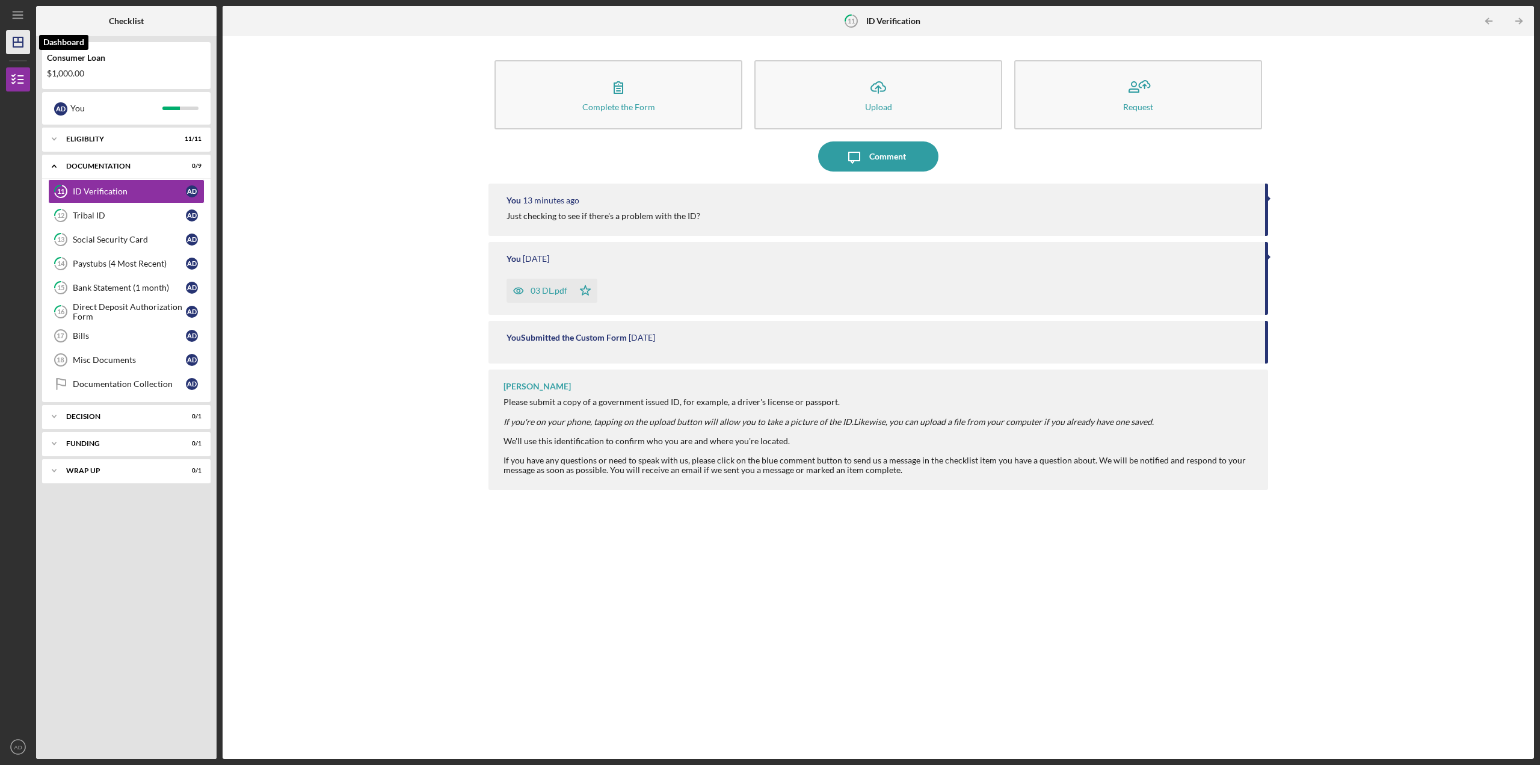
click at [17, 39] on icon "Icon/Dashboard" at bounding box center [18, 42] width 30 height 30
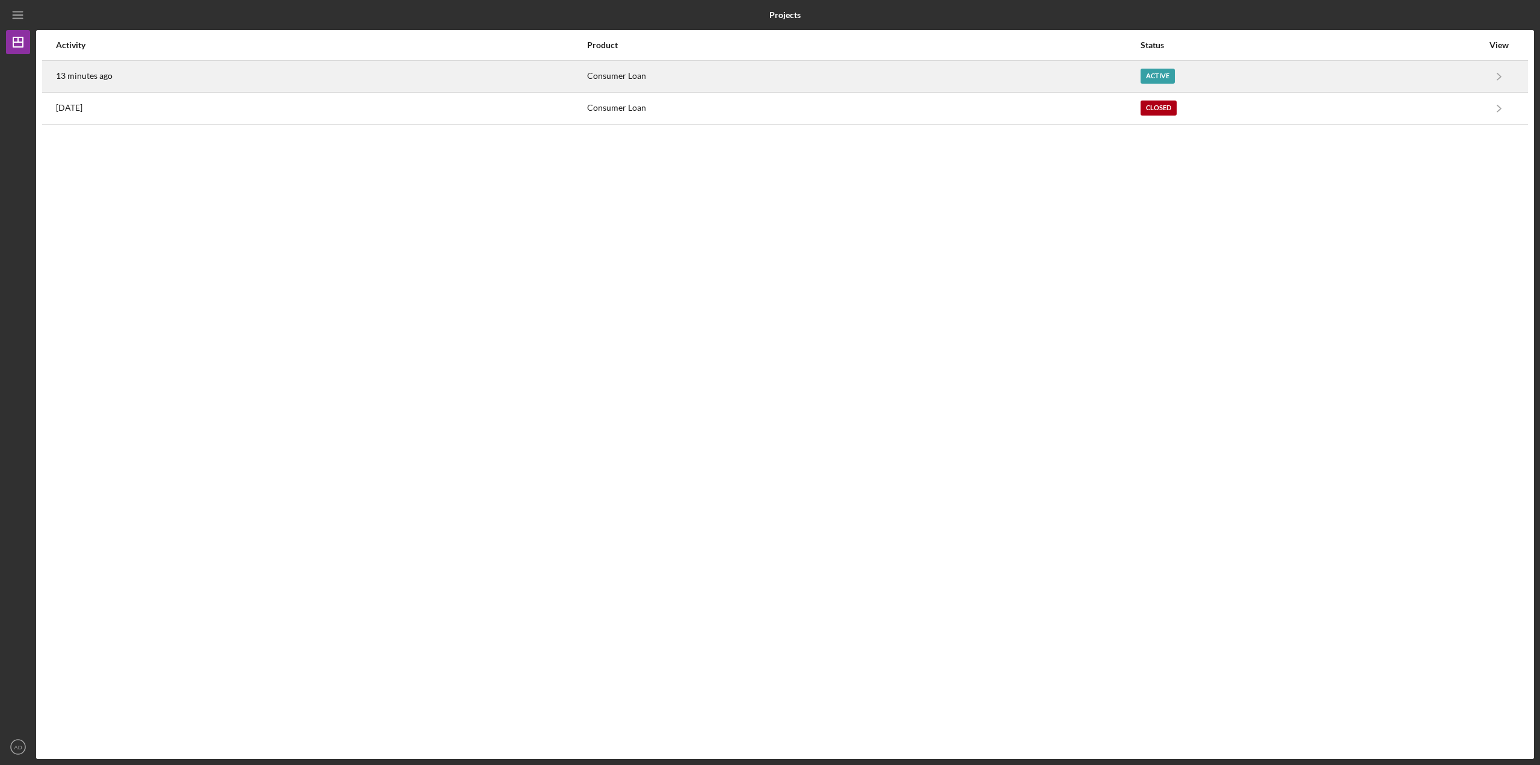
click at [1057, 69] on div "Consumer Loan" at bounding box center [863, 76] width 552 height 30
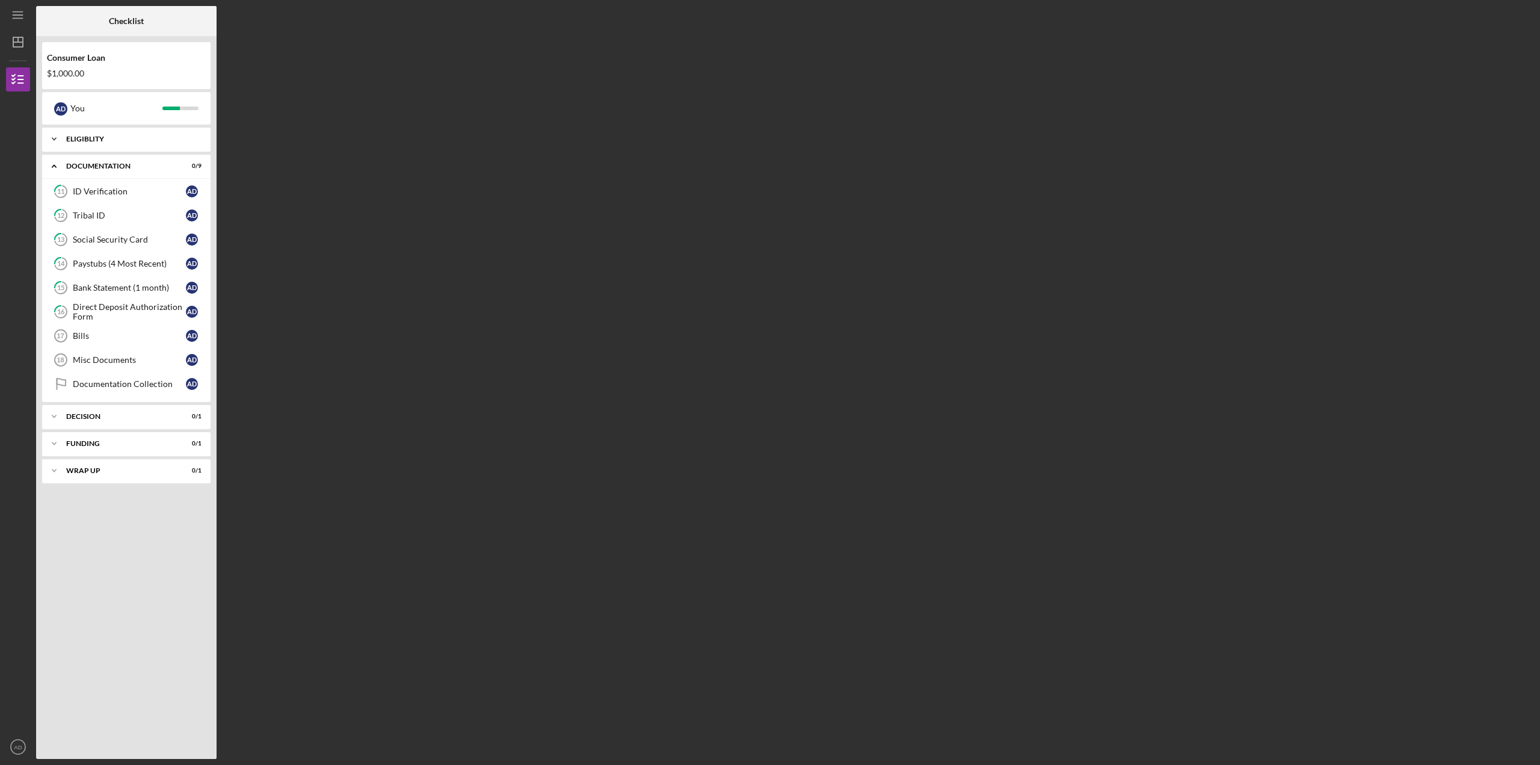
click at [53, 138] on polyline at bounding box center [54, 139] width 4 height 2
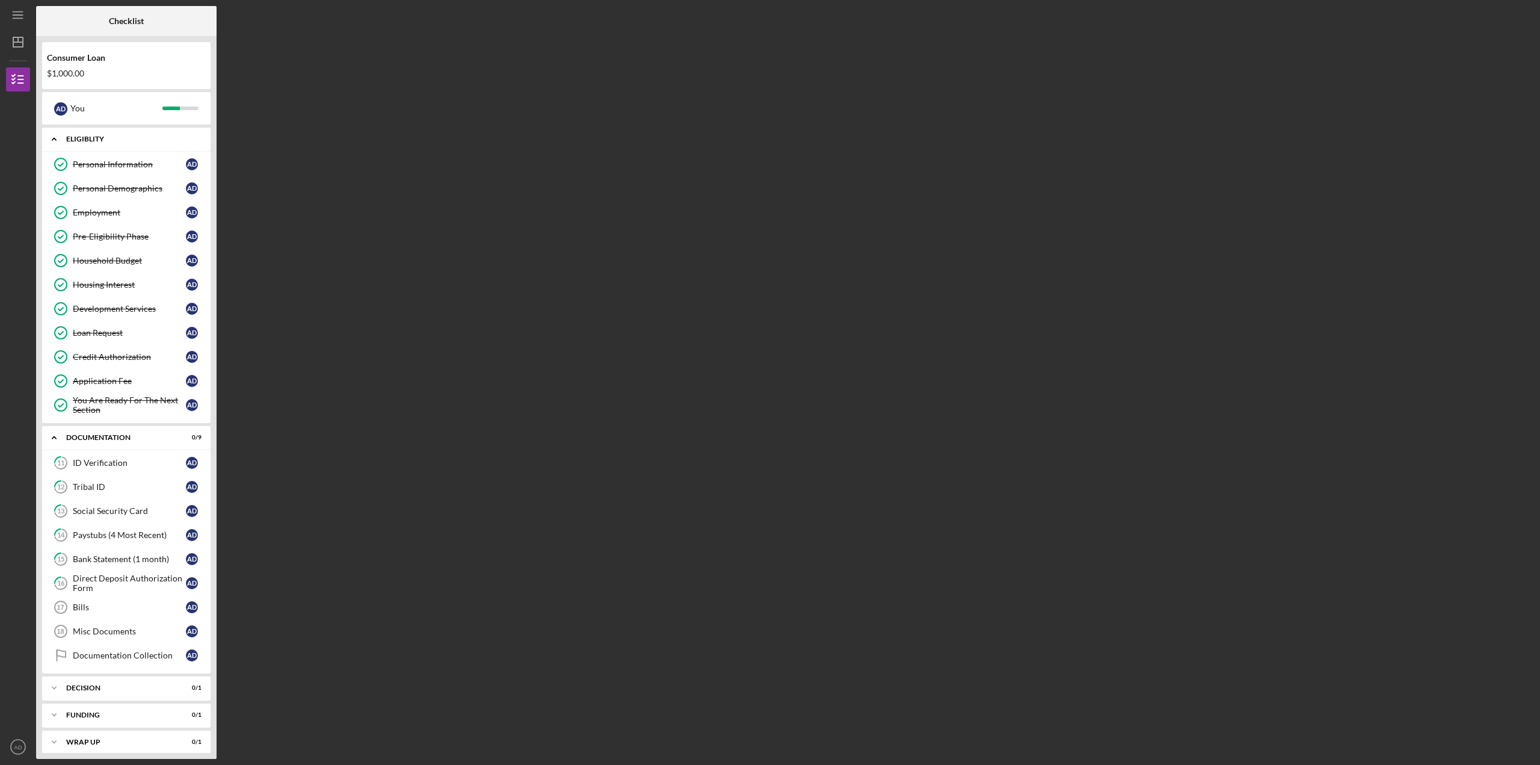
click at [58, 139] on icon "Icon/Expander" at bounding box center [54, 139] width 24 height 24
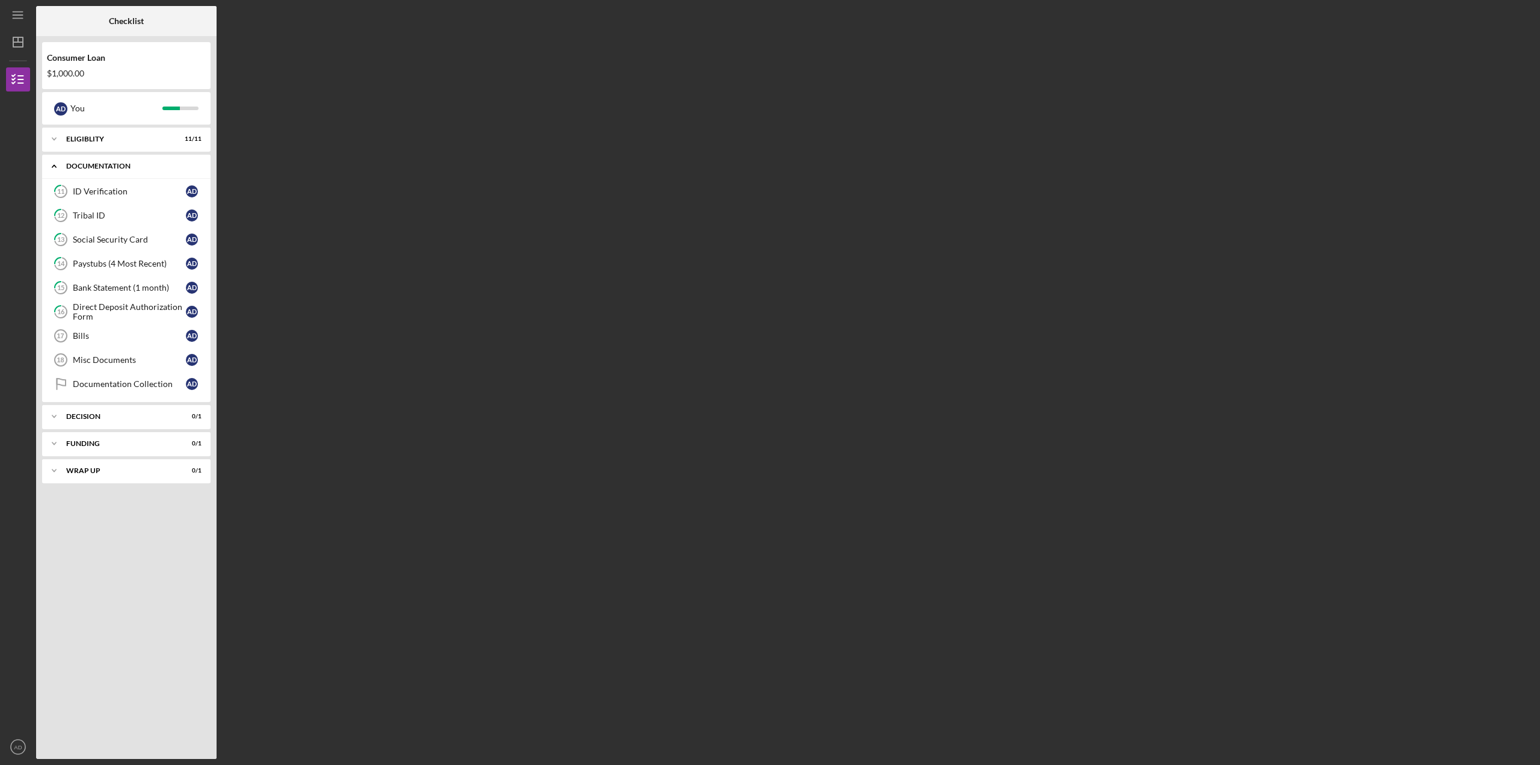
click at [47, 165] on icon "Icon/Expander" at bounding box center [54, 166] width 24 height 24
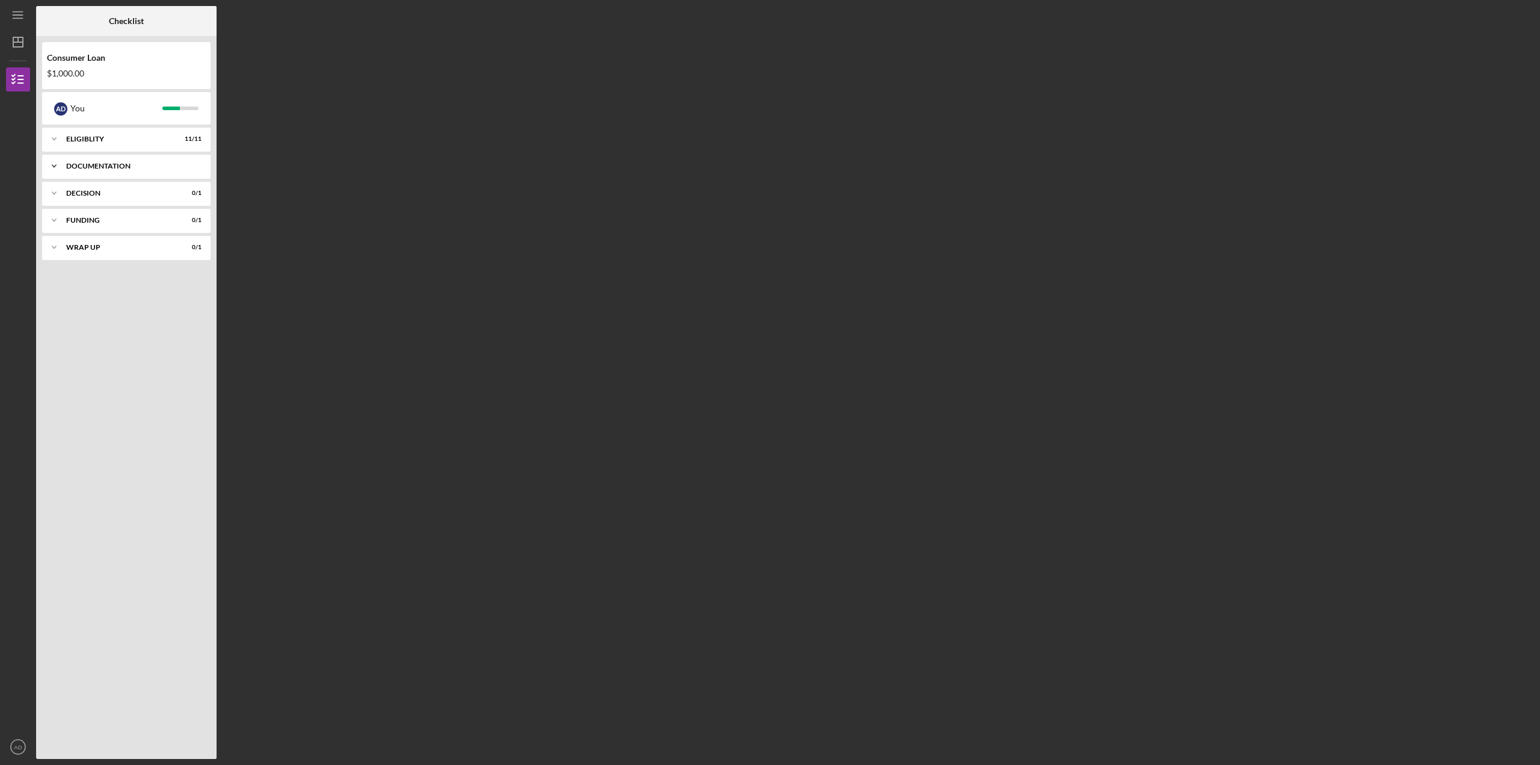
click at [54, 168] on icon "Icon/Expander" at bounding box center [54, 166] width 24 height 24
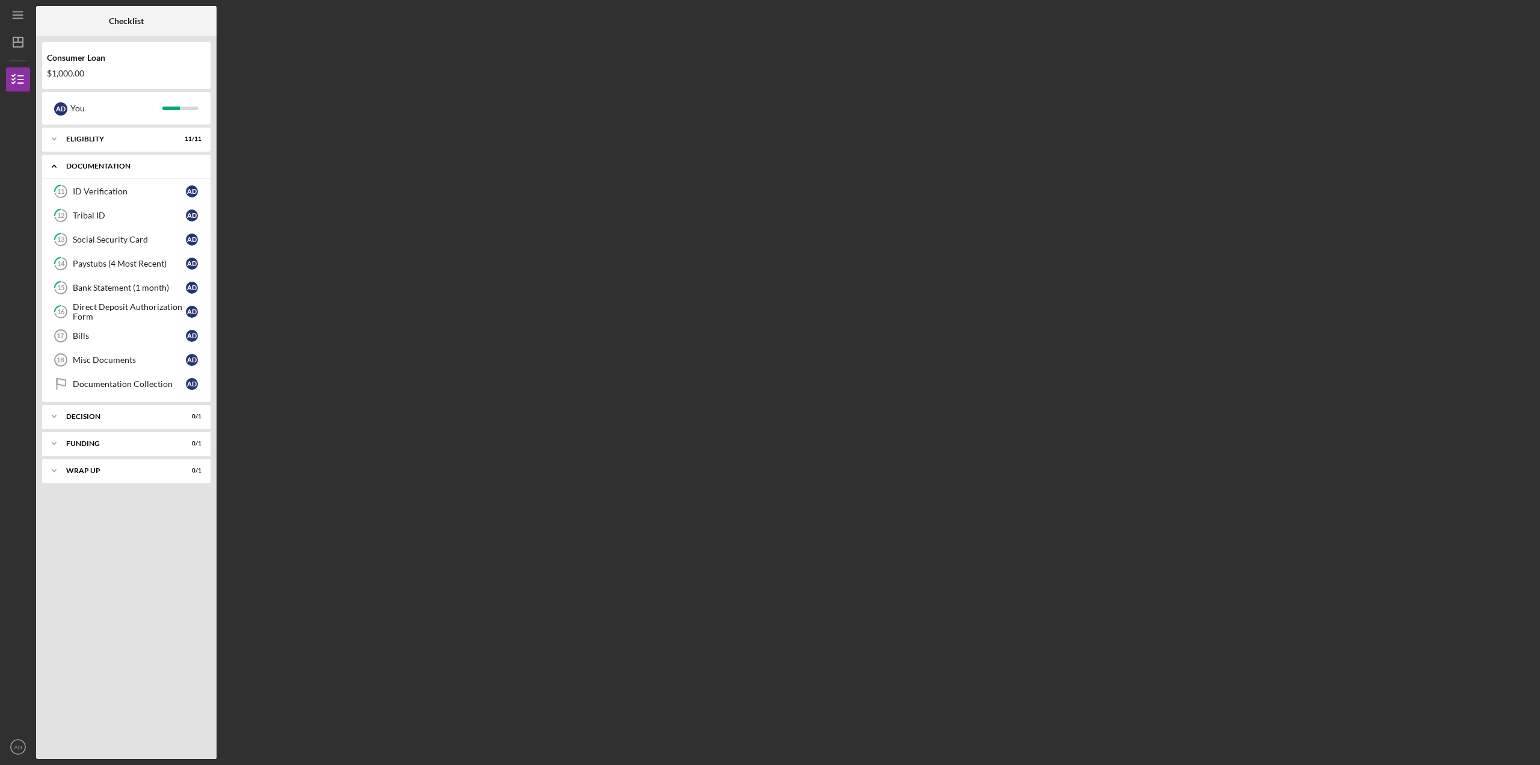
click at [54, 169] on icon "Icon/Expander" at bounding box center [54, 166] width 24 height 24
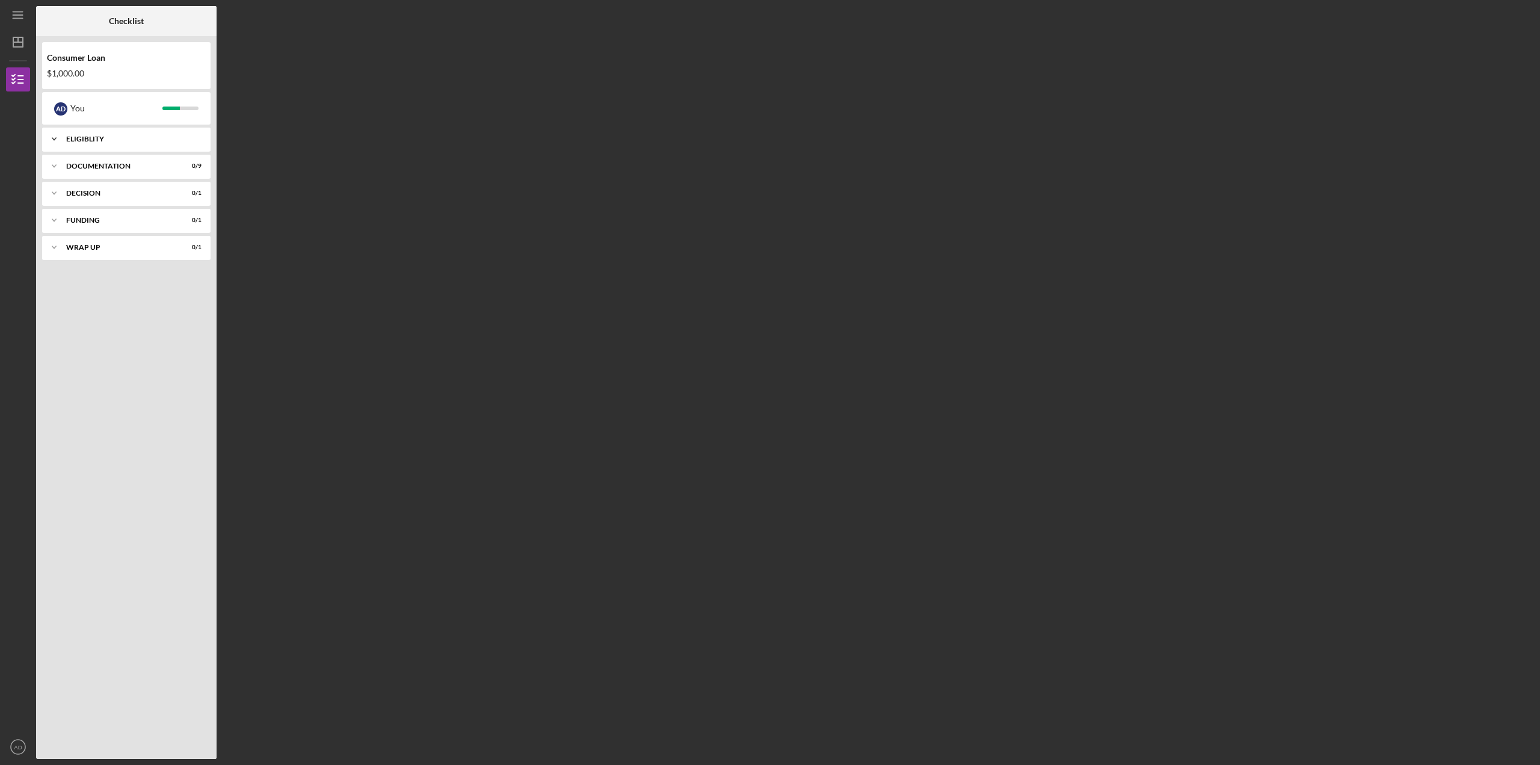
click at [49, 133] on icon "Icon/Expander" at bounding box center [54, 139] width 24 height 24
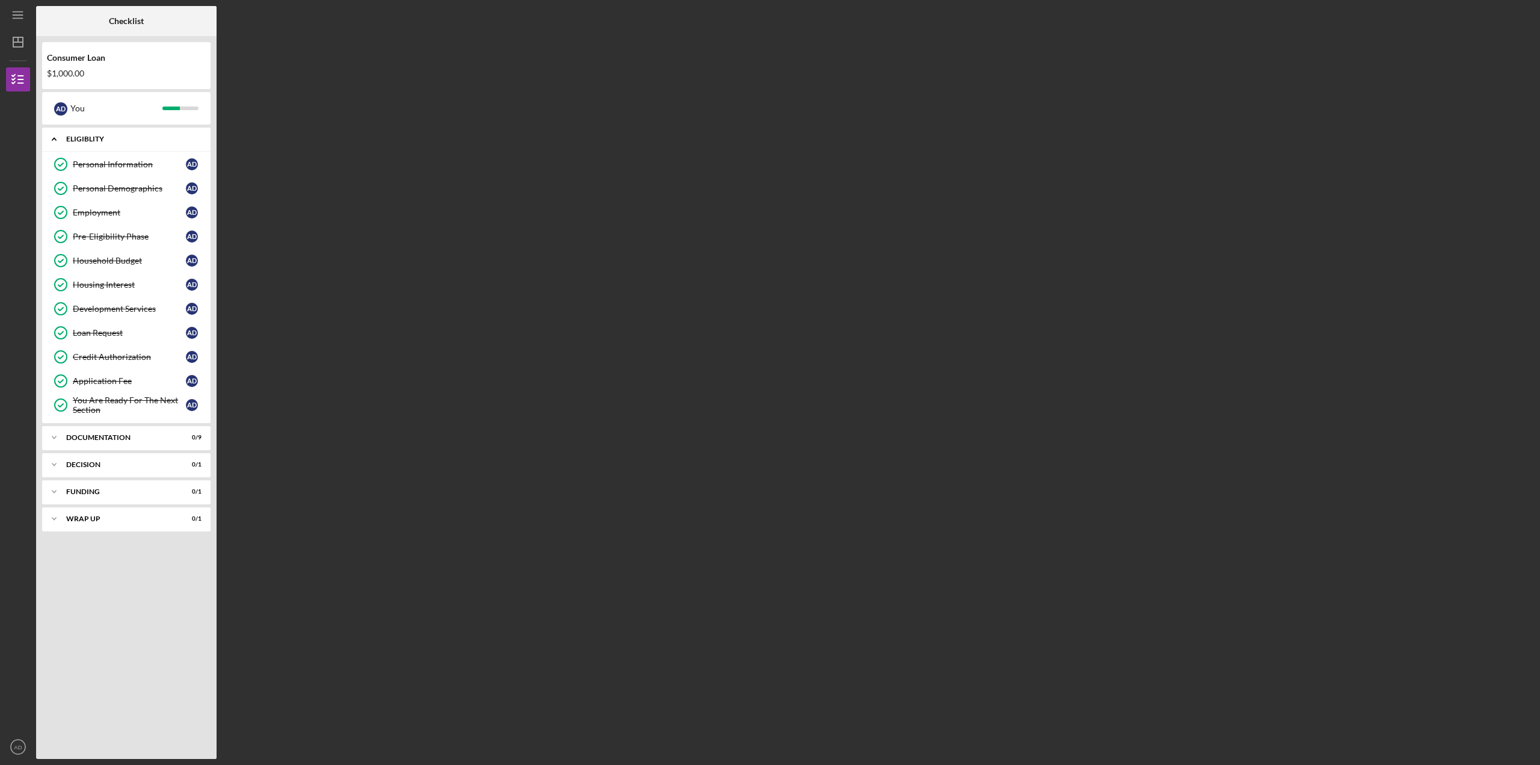
click at [57, 140] on icon "Icon/Expander" at bounding box center [54, 139] width 24 height 24
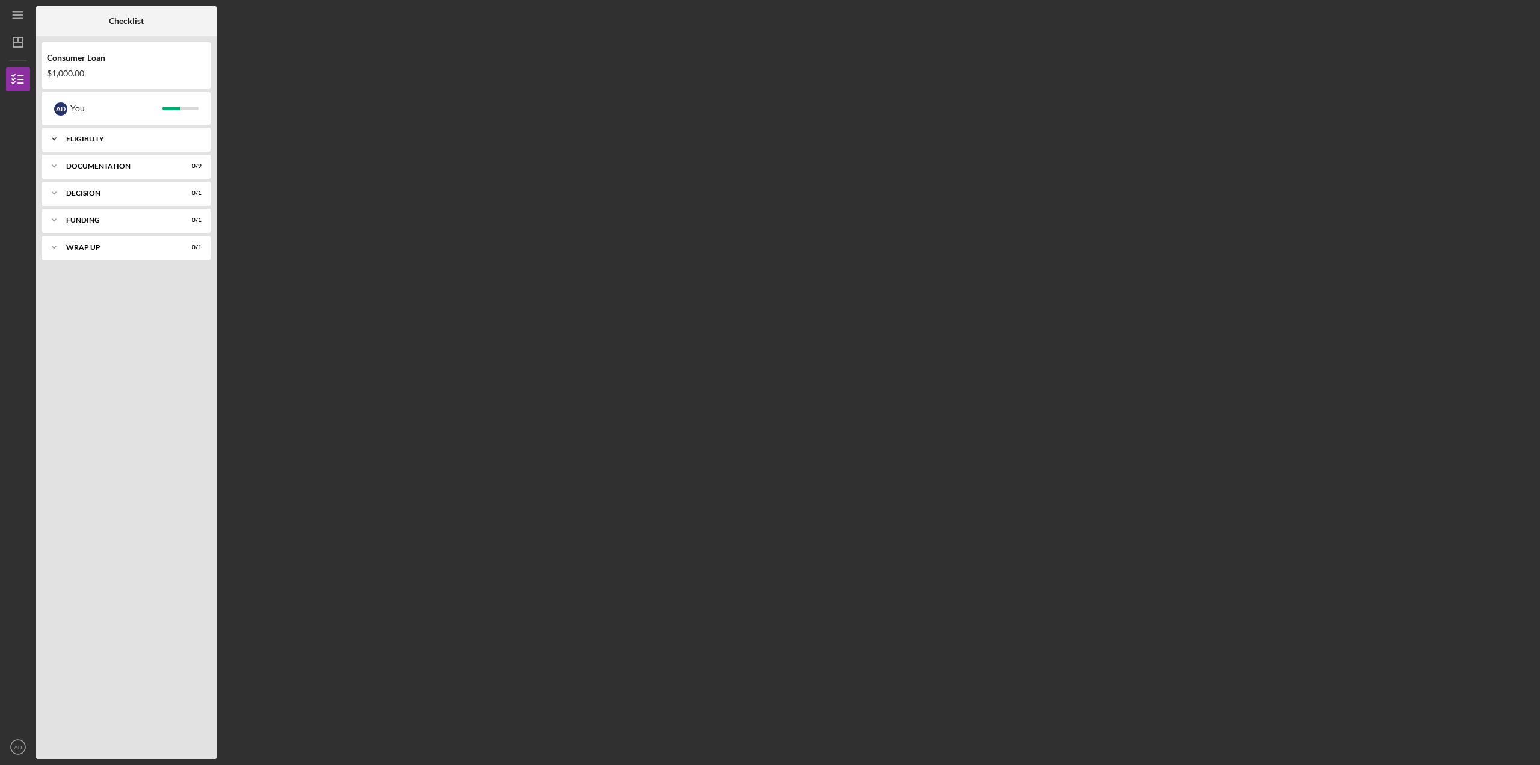
click at [54, 135] on icon "Icon/Expander" at bounding box center [54, 139] width 24 height 24
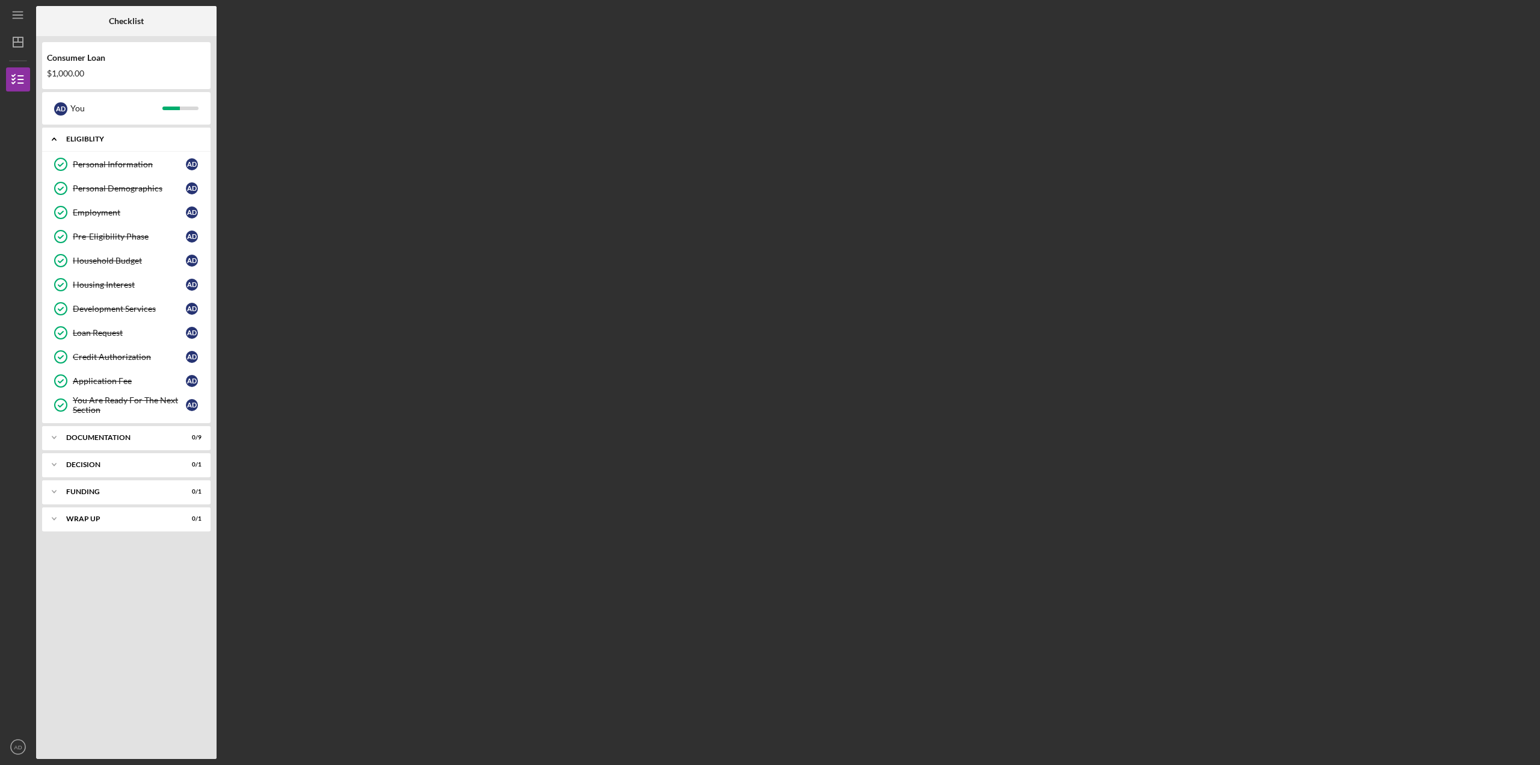
click at [51, 141] on icon "Icon/Expander" at bounding box center [54, 139] width 24 height 24
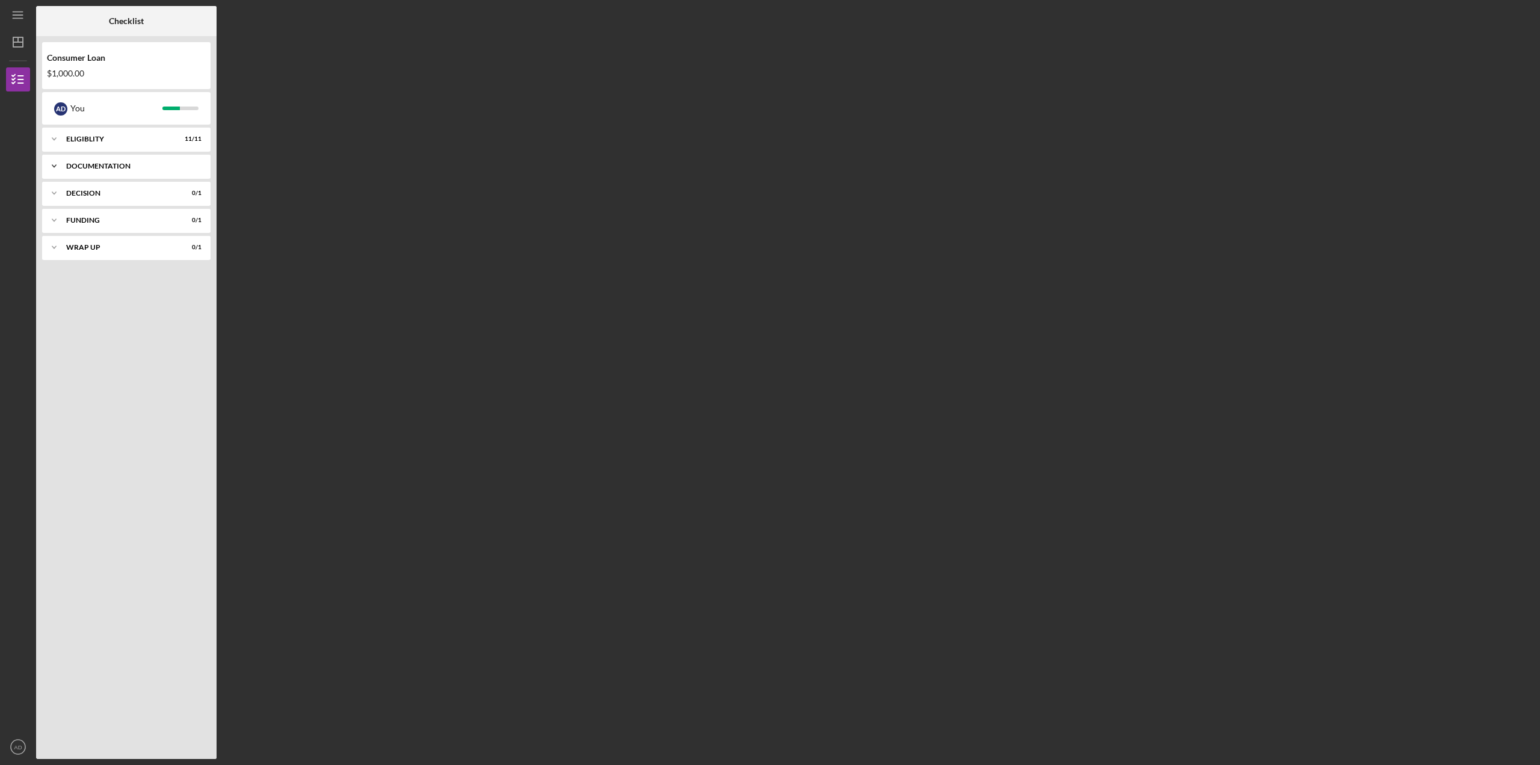
click at [51, 165] on icon "Icon/Expander" at bounding box center [54, 166] width 24 height 24
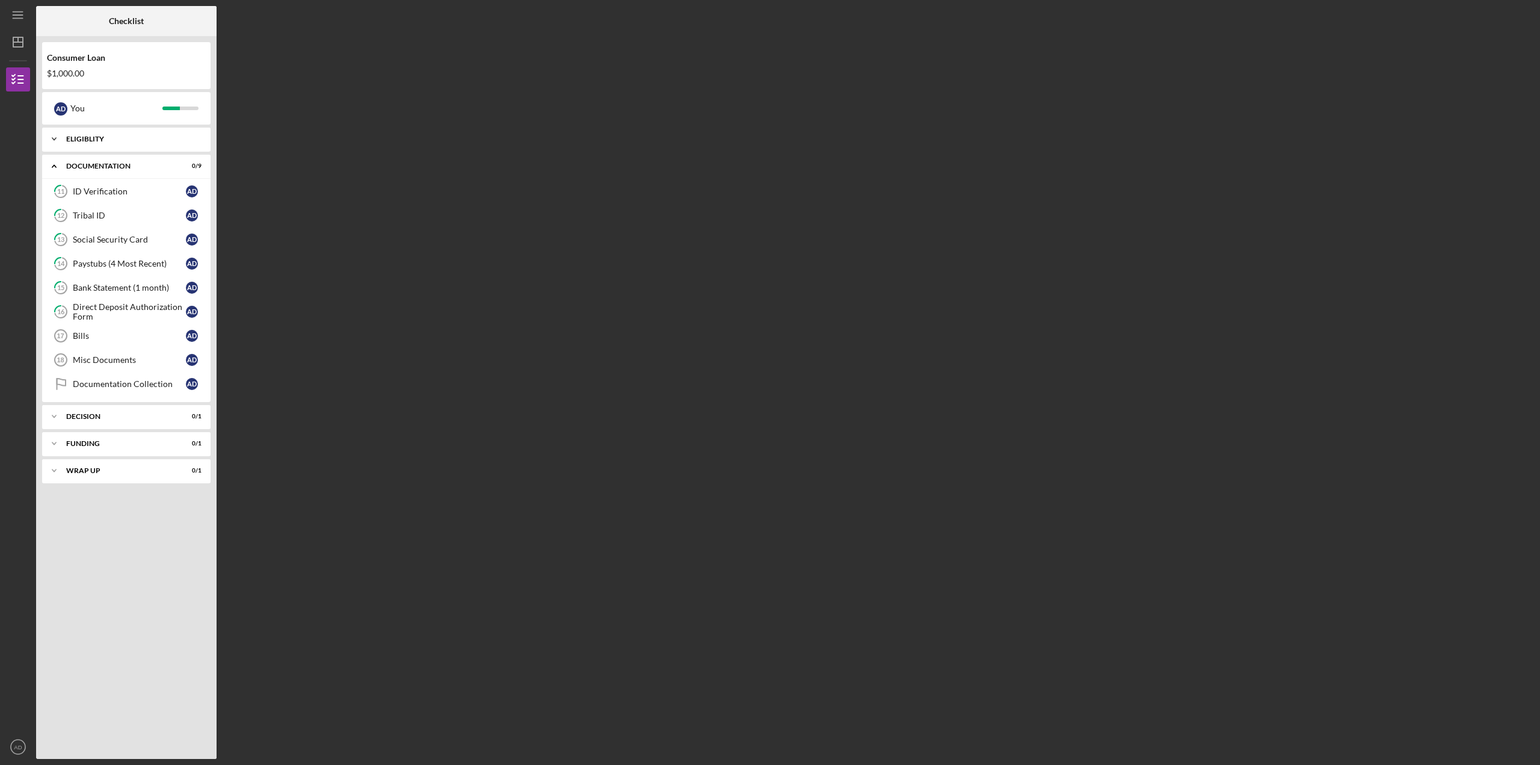
click at [49, 136] on icon "Icon/Expander" at bounding box center [54, 139] width 24 height 24
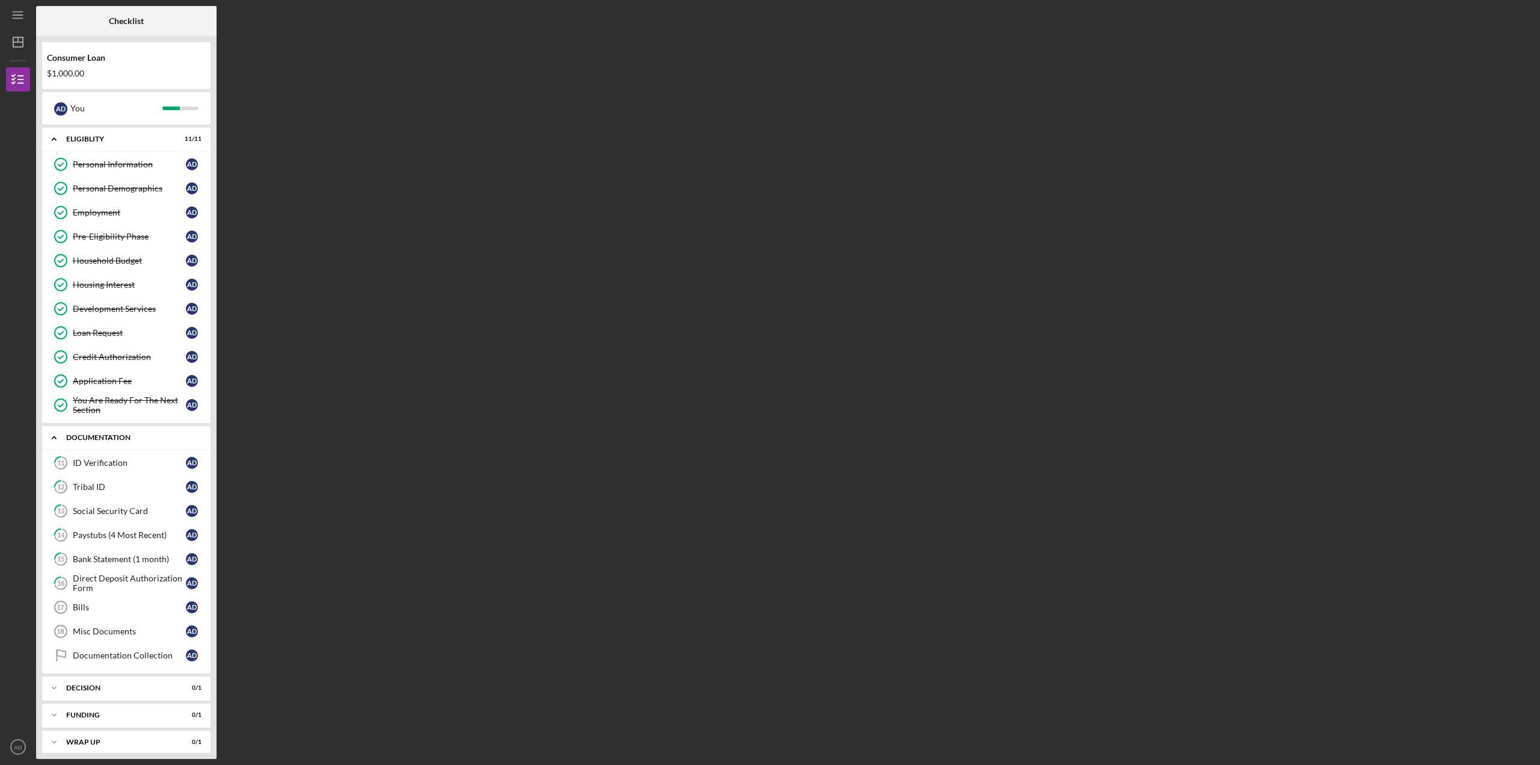
click at [54, 437] on icon "Icon/Expander" at bounding box center [54, 437] width 24 height 24
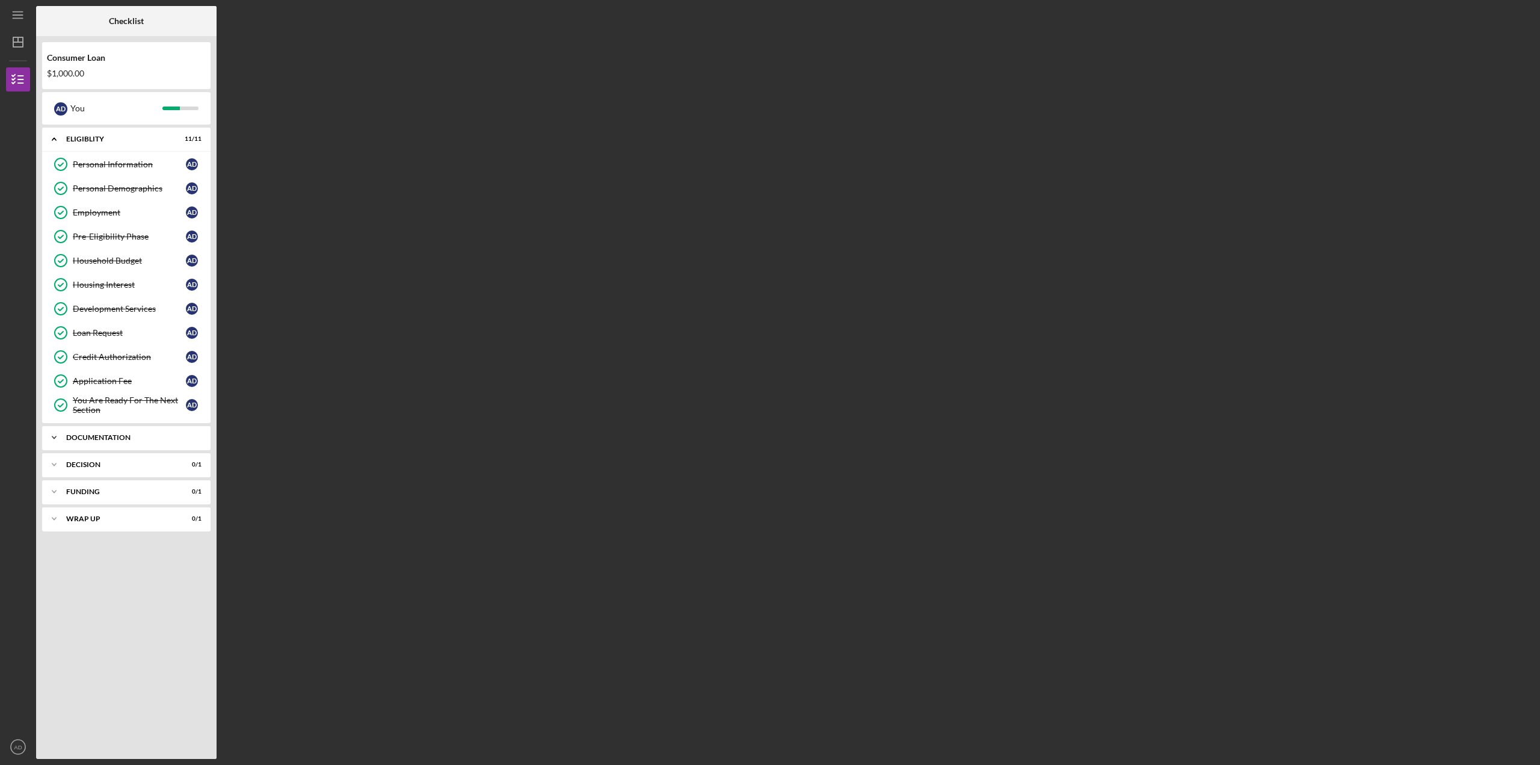
click at [55, 440] on icon "Icon/Expander" at bounding box center [54, 437] width 24 height 24
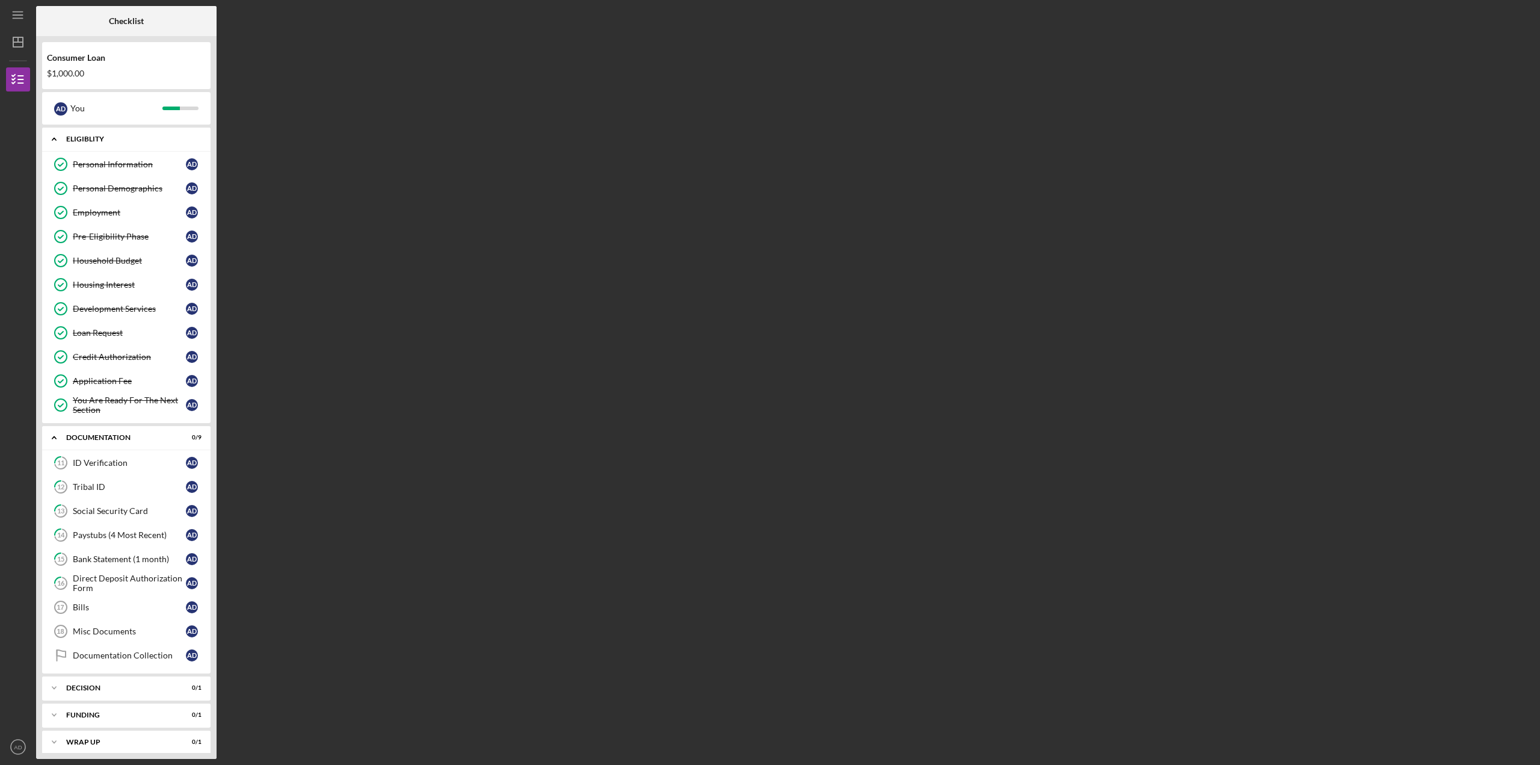
click at [55, 139] on polyline at bounding box center [54, 139] width 4 height 2
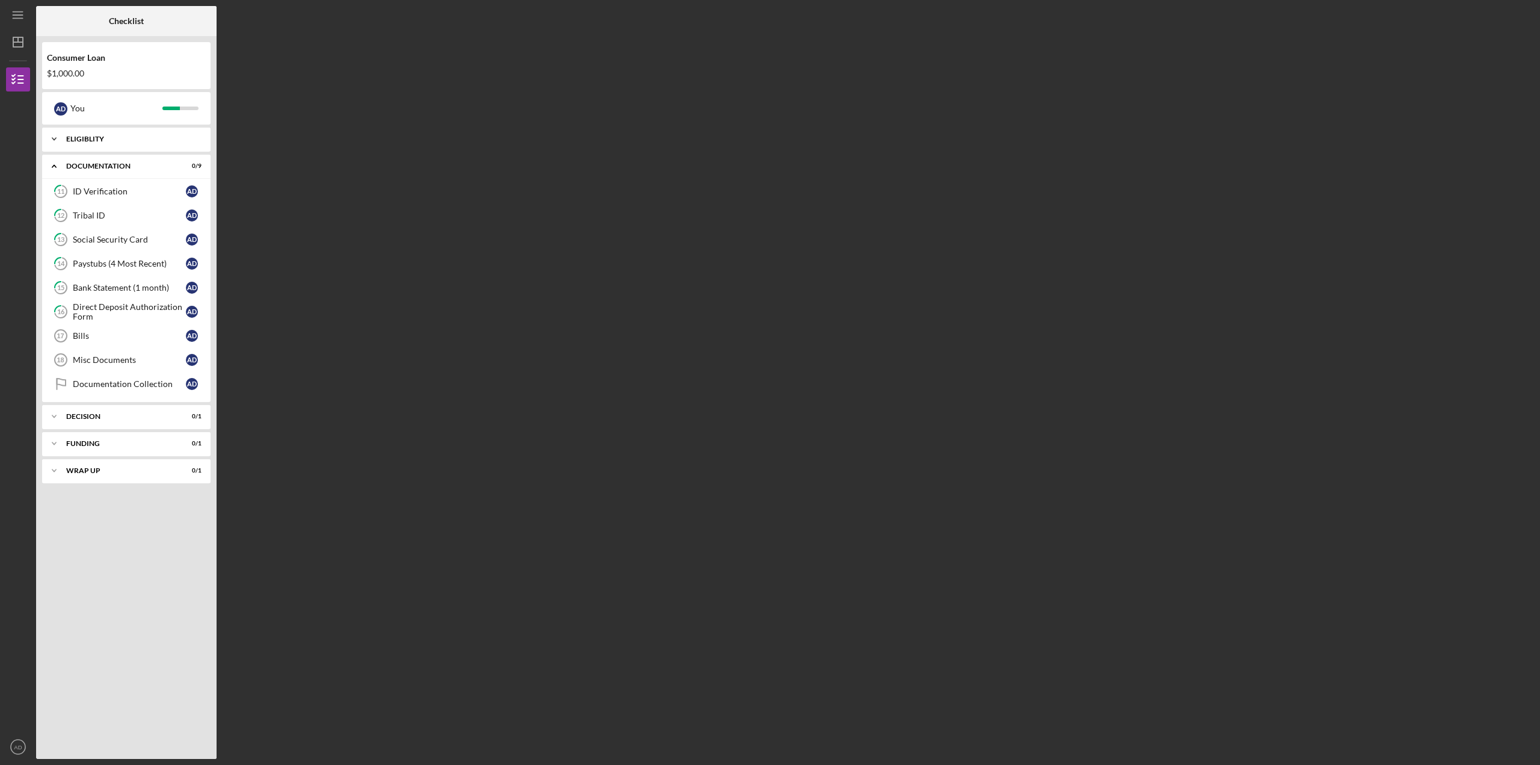
click at [55, 139] on polyline at bounding box center [54, 139] width 4 height 2
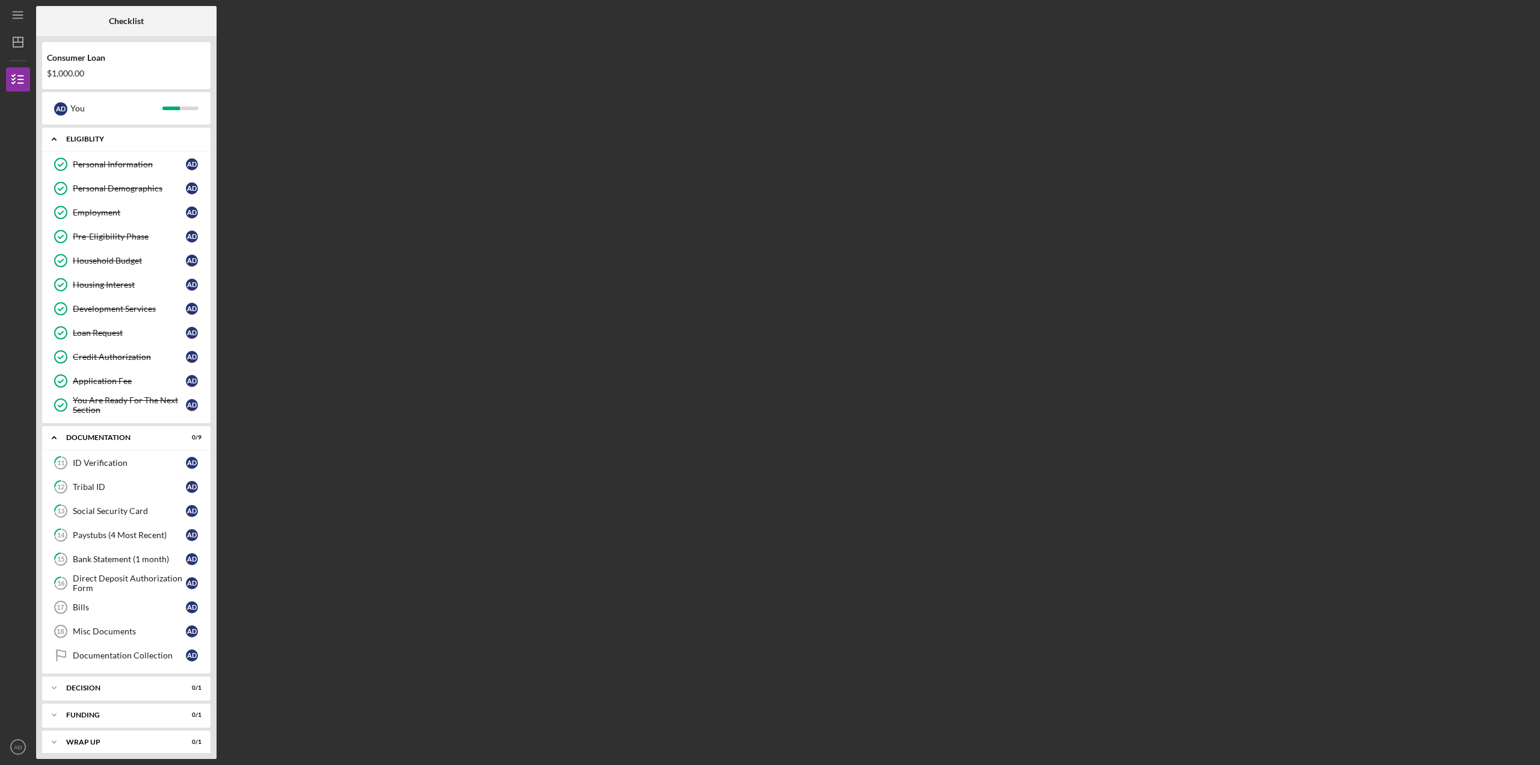
click at [55, 137] on icon "Icon/Expander" at bounding box center [54, 139] width 24 height 24
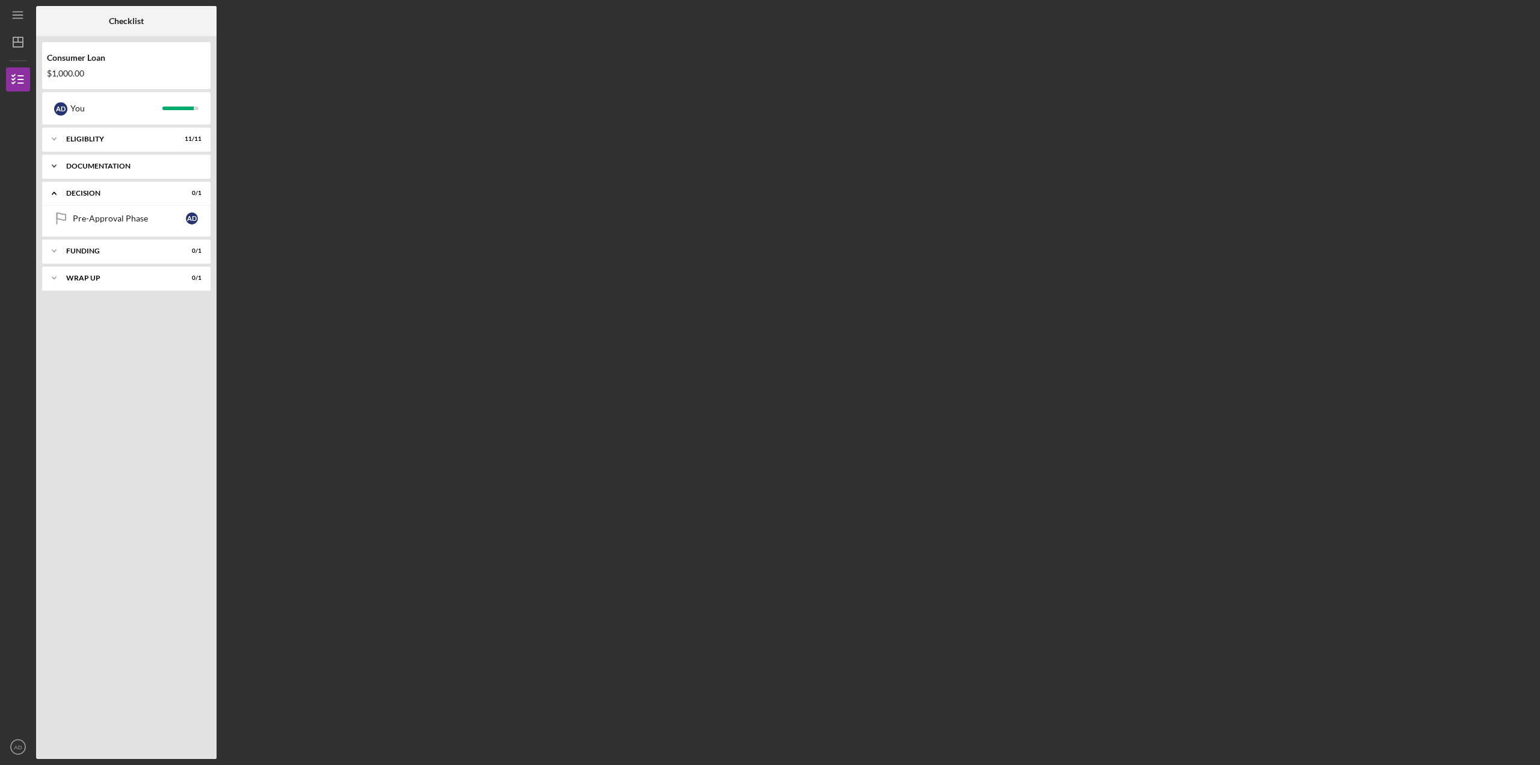
click at [54, 164] on icon "Icon/Expander" at bounding box center [54, 166] width 24 height 24
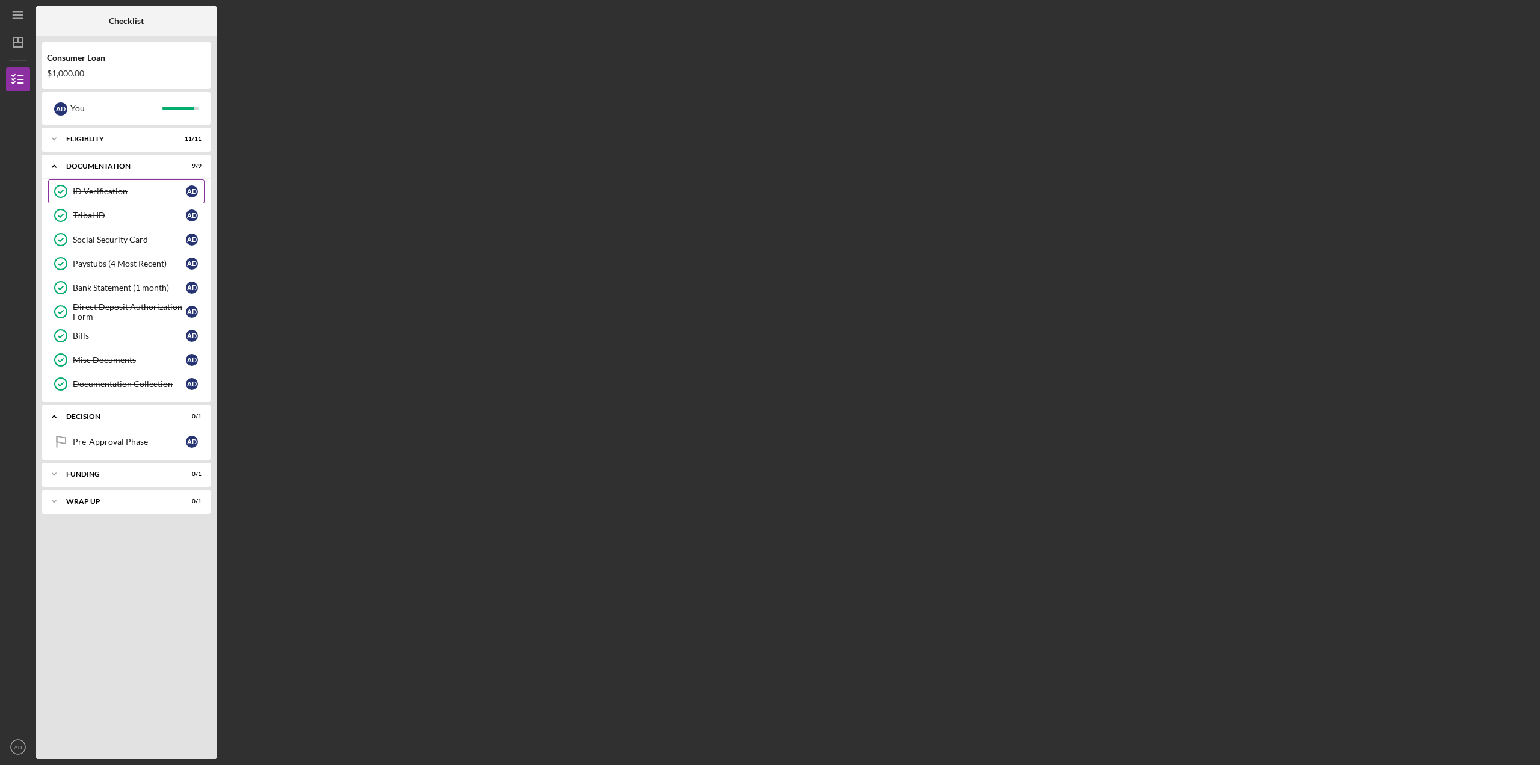
click at [103, 193] on div "ID Verification" at bounding box center [129, 192] width 113 height 10
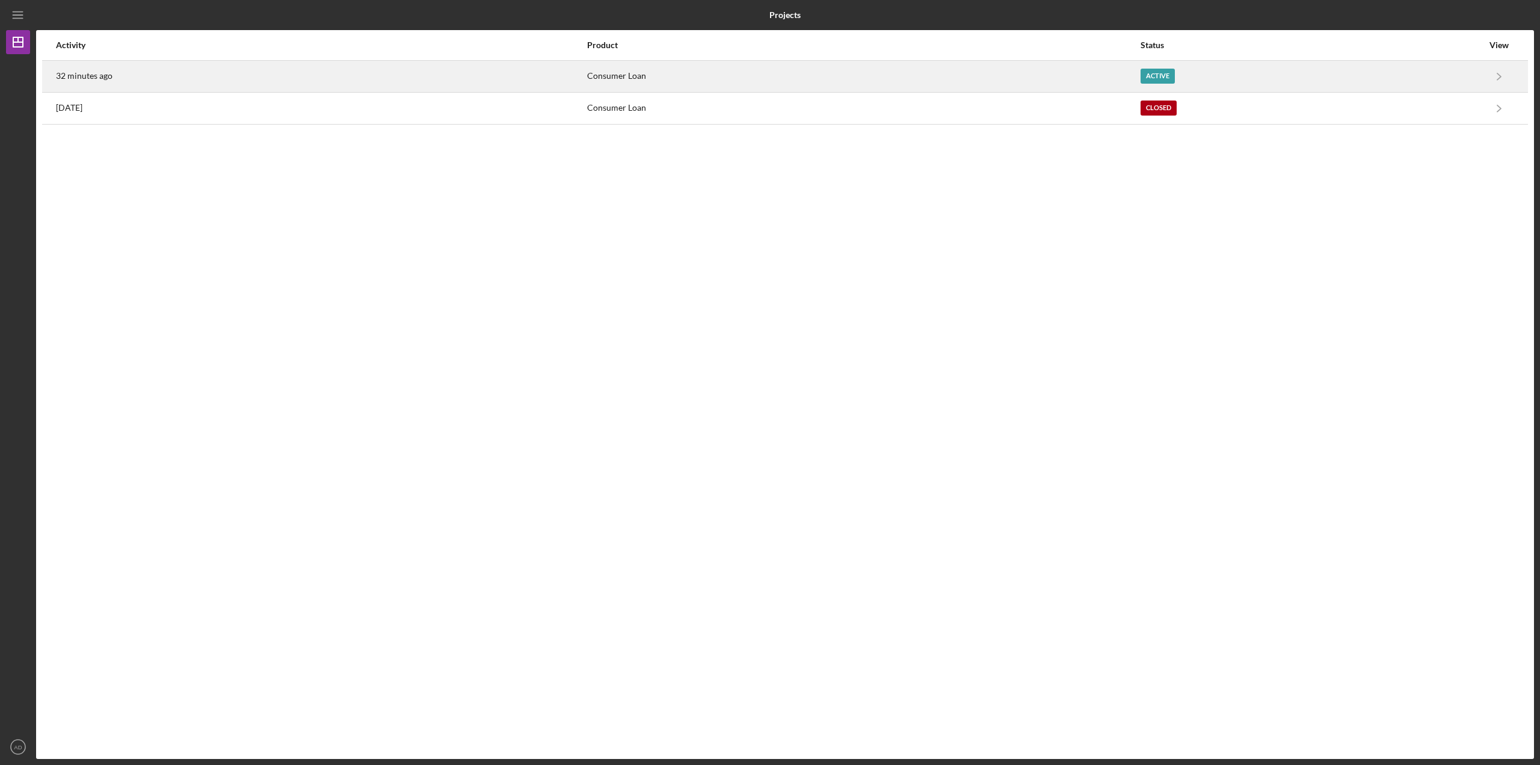
click at [242, 73] on div "32 minutes ago" at bounding box center [321, 76] width 530 height 30
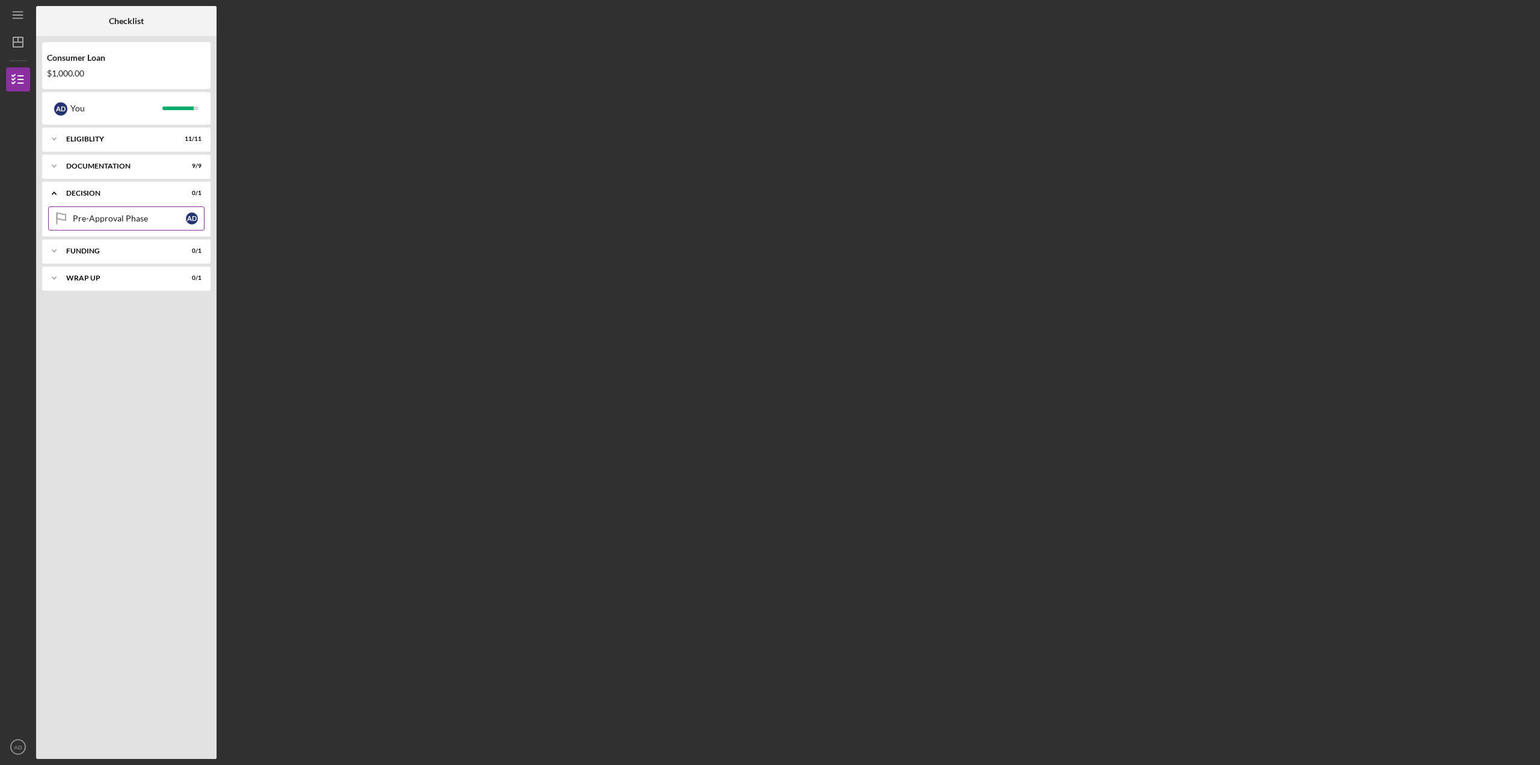
click at [121, 214] on div "Pre-Approval Phase" at bounding box center [129, 219] width 113 height 10
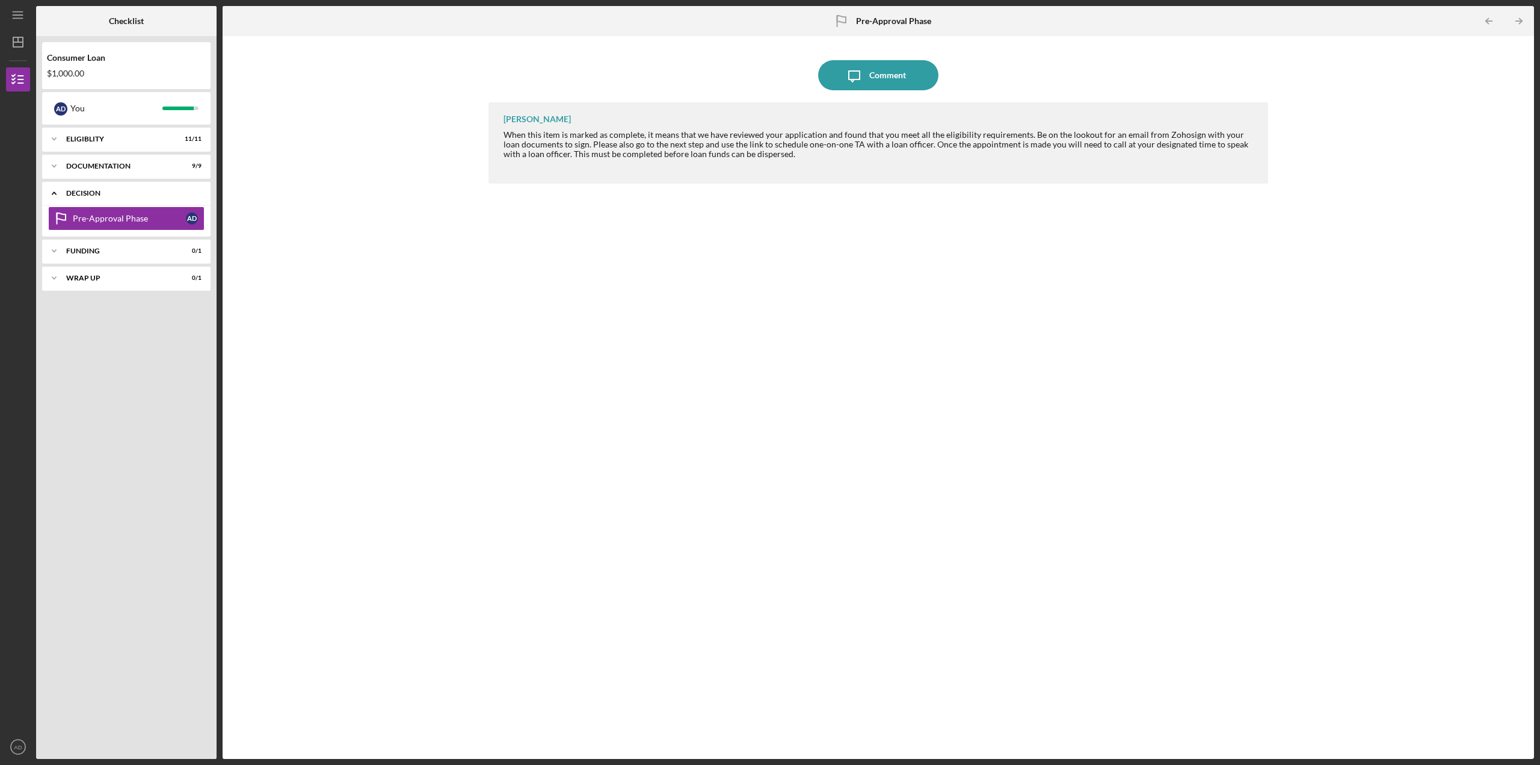
click at [51, 194] on icon "Icon/Expander" at bounding box center [54, 193] width 24 height 24
